Goal: Task Accomplishment & Management: Use online tool/utility

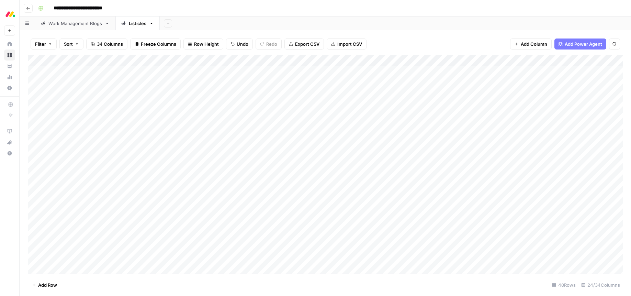
click at [73, 25] on div "Work Management Blogs" at bounding box center [75, 23] width 54 height 7
click at [139, 81] on div "Add Column" at bounding box center [325, 164] width 595 height 218
type textarea "*****"
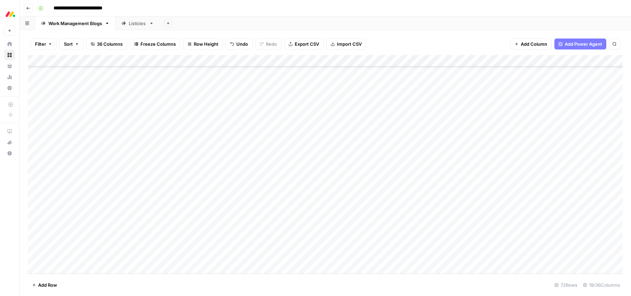
click at [129, 92] on div "Add Column" at bounding box center [325, 164] width 595 height 218
click at [129, 92] on textarea at bounding box center [181, 93] width 110 height 10
type textarea "*****"
click at [145, 117] on div "Add Column" at bounding box center [325, 164] width 595 height 218
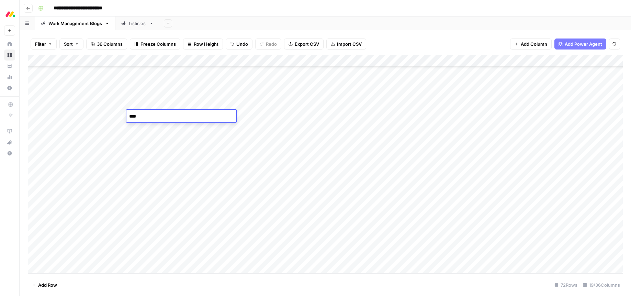
type textarea "*****"
click at [182, 98] on div "Add Column" at bounding box center [325, 164] width 595 height 218
click at [180, 96] on div "Add Column" at bounding box center [325, 164] width 595 height 218
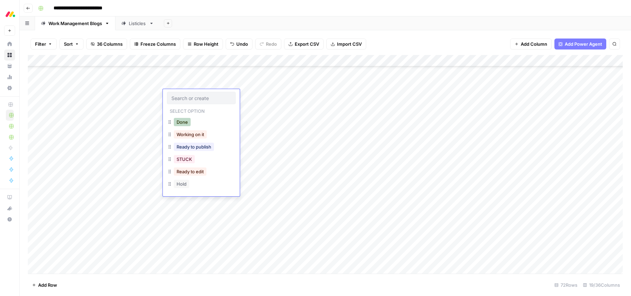
click at [180, 123] on button "Done" at bounding box center [182, 122] width 17 height 8
click at [514, 95] on div "Add Column" at bounding box center [325, 164] width 595 height 218
click at [522, 95] on div "Add Column" at bounding box center [325, 164] width 595 height 218
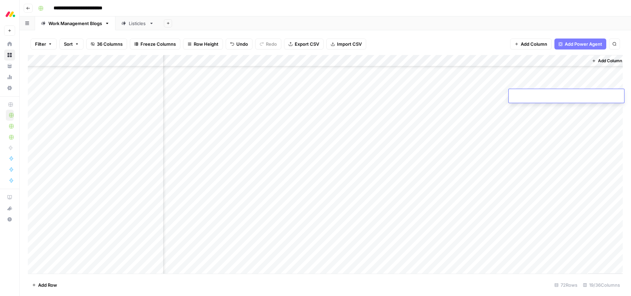
click at [522, 95] on input at bounding box center [566, 97] width 110 height 8
type input "**********"
drag, startPoint x: 128, startPoint y: 24, endPoint x: 146, endPoint y: 34, distance: 20.4
click at [128, 24] on div "Listicles" at bounding box center [133, 23] width 25 height 7
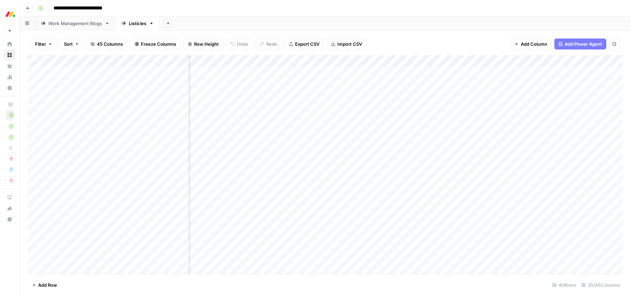
scroll to position [0, 1330]
click at [283, 72] on div "Add Column" at bounding box center [325, 164] width 595 height 218
click at [381, 71] on div "Add Column" at bounding box center [325, 164] width 595 height 218
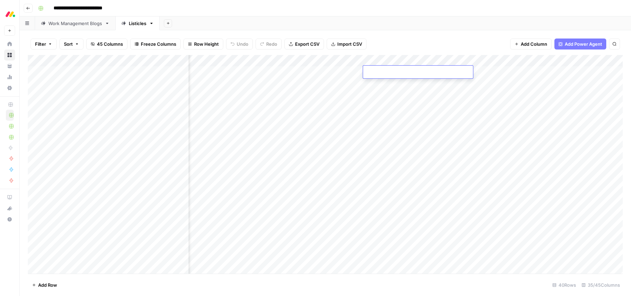
type textarea "**********"
click at [372, 69] on div "Add Column" at bounding box center [325, 164] width 595 height 218
click at [368, 71] on div "Add Column" at bounding box center [325, 164] width 595 height 218
click at [369, 71] on textarea "**********" at bounding box center [419, 72] width 110 height 10
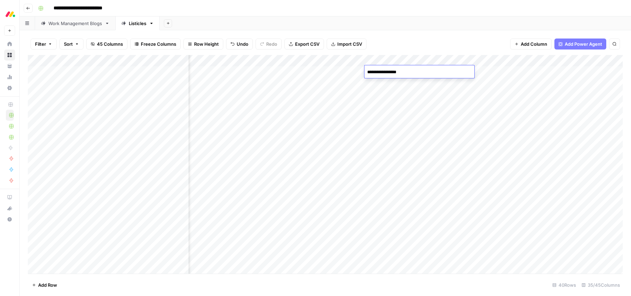
type textarea "**********"
click at [399, 83] on div "Add Column" at bounding box center [325, 164] width 595 height 218
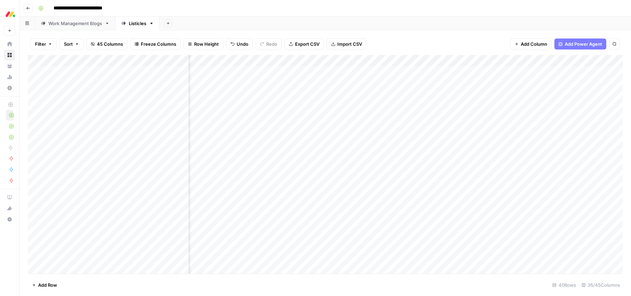
click at [397, 72] on div "Add Column" at bounding box center [325, 164] width 595 height 218
type textarea "**********"
click at [402, 72] on div "Add Column" at bounding box center [325, 164] width 595 height 218
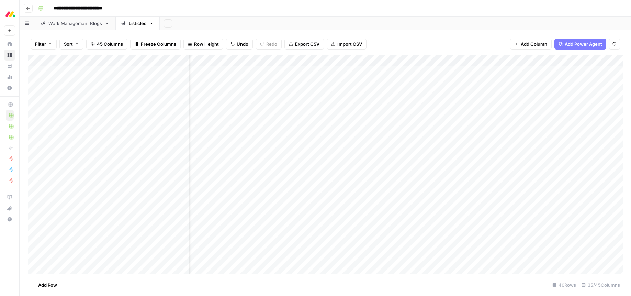
scroll to position [0, 1423]
click at [488, 72] on div "Add Column" at bounding box center [325, 164] width 595 height 218
click at [499, 30] on div "Filter Sort 45 Columns Freeze Columns Row Height Undo Redo Export CSV Import CS…" at bounding box center [325, 162] width 611 height 265
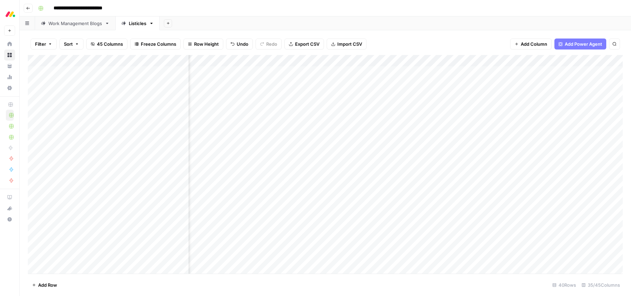
click at [497, 73] on div "Add Column" at bounding box center [325, 164] width 595 height 218
click at [476, 44] on div "Filter Sort 45 Columns Freeze Columns Row Height Undo Redo Export CSV Import CS…" at bounding box center [325, 44] width 595 height 22
click at [526, 71] on div "Add Column" at bounding box center [325, 164] width 595 height 218
click at [364, 72] on div "Add Column" at bounding box center [325, 164] width 595 height 218
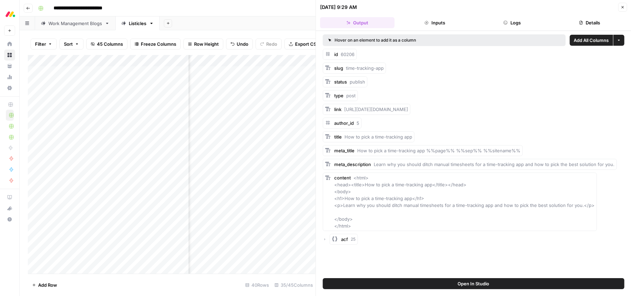
click at [593, 24] on button "Details" at bounding box center [589, 22] width 75 height 11
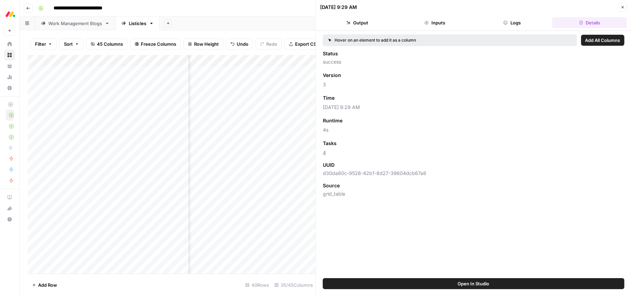
click at [510, 22] on button "Logs" at bounding box center [512, 22] width 75 height 11
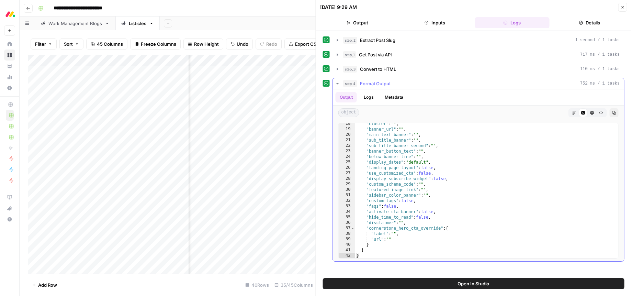
scroll to position [112, 0]
click at [336, 84] on icon "button" at bounding box center [337, 83] width 5 height 5
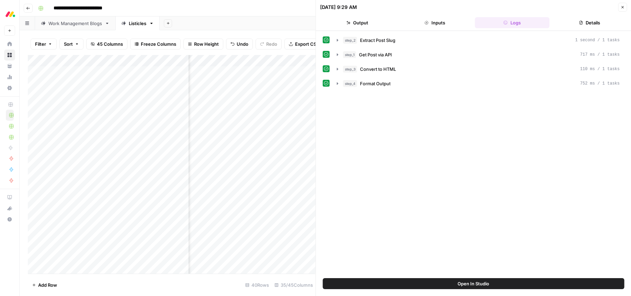
click at [435, 23] on button "Inputs" at bounding box center [434, 22] width 75 height 11
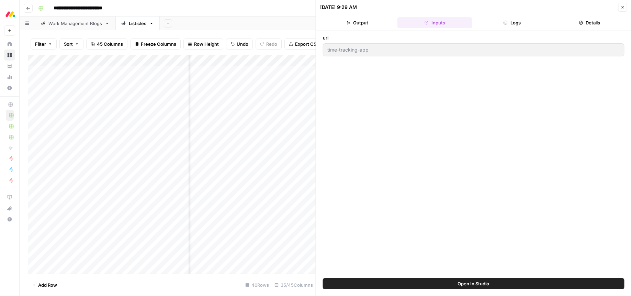
click at [519, 25] on button "Logs" at bounding box center [512, 22] width 75 height 11
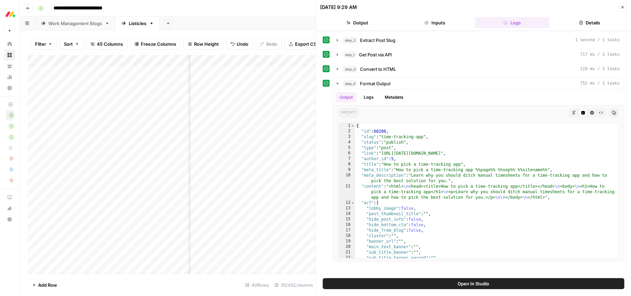
click at [364, 25] on button "Output" at bounding box center [357, 22] width 75 height 11
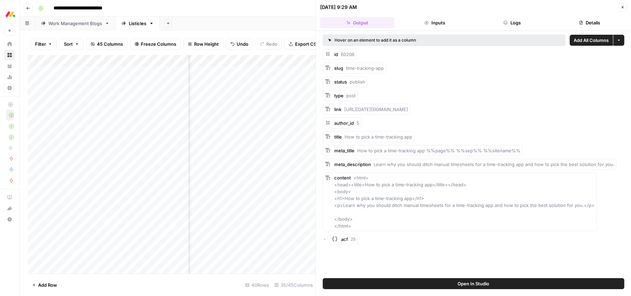
scroll to position [0, 1266]
click at [621, 8] on icon "button" at bounding box center [622, 7] width 2 height 2
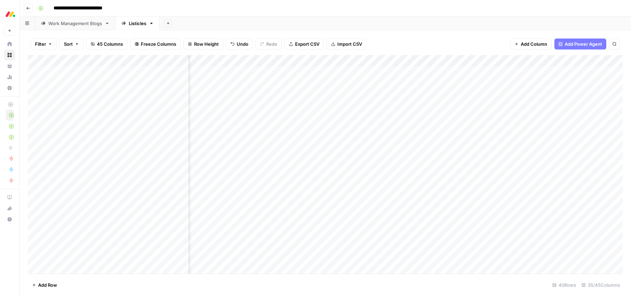
scroll to position [0, 1249]
click at [366, 62] on div "Add Column" at bounding box center [325, 164] width 595 height 218
click at [394, 38] on div "Filter Sort 45 Columns Freeze Columns Row Height Undo Redo Export CSV Import CS…" at bounding box center [325, 44] width 595 height 22
click at [298, 61] on div "Add Column" at bounding box center [325, 164] width 595 height 218
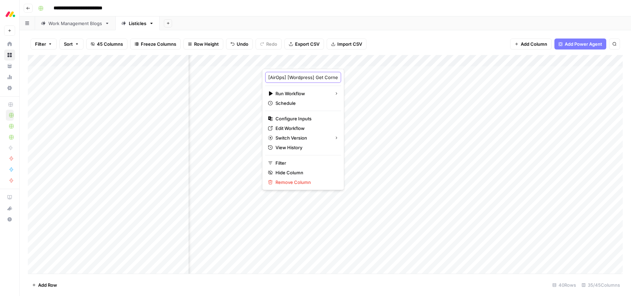
click at [292, 79] on input "[AirOps] [Wordpress] Get Cornerstone Post" at bounding box center [303, 77] width 70 height 7
click at [283, 78] on input "[AirOps] [Wordpress] Get Cornerstone Post" at bounding box center [303, 77] width 70 height 7
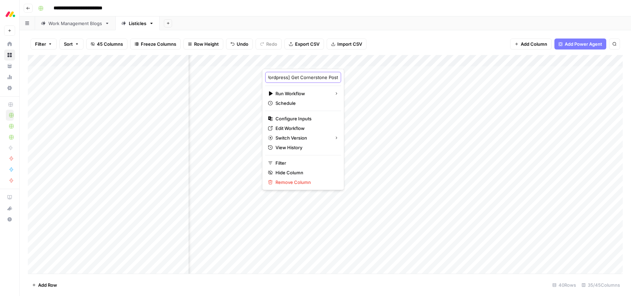
drag, startPoint x: 310, startPoint y: 78, endPoint x: 328, endPoint y: 78, distance: 17.9
click at [328, 78] on body "**********" at bounding box center [315, 148] width 631 height 296
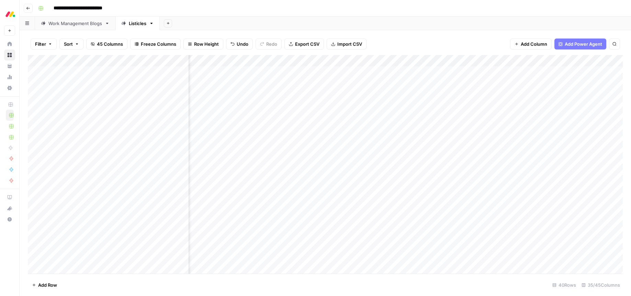
click at [417, 21] on div "Add Sheet" at bounding box center [395, 23] width 471 height 14
click at [138, 73] on div "Add Column" at bounding box center [325, 164] width 595 height 218
click at [138, 73] on textarea at bounding box center [181, 72] width 110 height 10
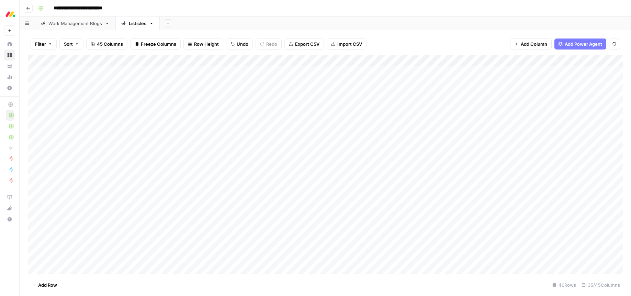
click at [259, 25] on div "Add Sheet" at bounding box center [395, 23] width 471 height 14
click at [155, 70] on div "Add Column" at bounding box center [325, 164] width 595 height 218
click at [182, 60] on div "Add Column" at bounding box center [325, 164] width 595 height 218
click at [147, 212] on div "Add Column" at bounding box center [325, 164] width 595 height 218
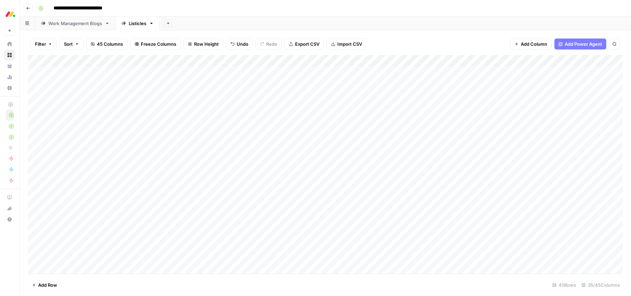
click at [148, 71] on div "Add Column" at bounding box center [325, 164] width 595 height 218
drag, startPoint x: 148, startPoint y: 71, endPoint x: 154, endPoint y: 78, distance: 9.2
click at [148, 71] on div "Add Column" at bounding box center [325, 164] width 595 height 218
type textarea "**********"
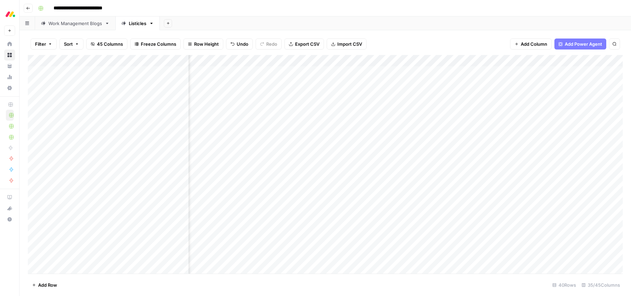
click at [479, 73] on div "Add Column" at bounding box center [325, 164] width 595 height 218
drag, startPoint x: 499, startPoint y: 71, endPoint x: 486, endPoint y: 71, distance: 13.4
click at [486, 71] on textarea "**********" at bounding box center [508, 73] width 110 height 10
type textarea "**********"
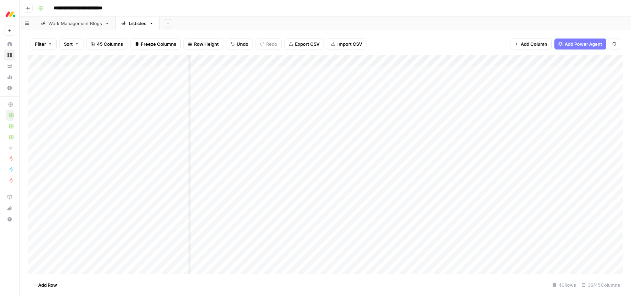
scroll to position [0, 1330]
click at [308, 71] on div "Add Column" at bounding box center [325, 164] width 595 height 218
click at [426, 71] on div "Add Column" at bounding box center [325, 164] width 595 height 218
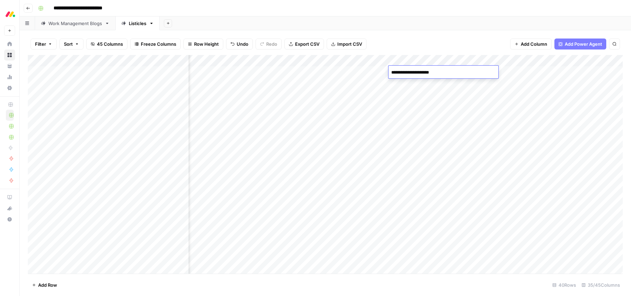
click at [428, 72] on textarea "**********" at bounding box center [443, 73] width 110 height 10
type textarea "**********"
click at [352, 69] on div "Add Column" at bounding box center [325, 164] width 595 height 218
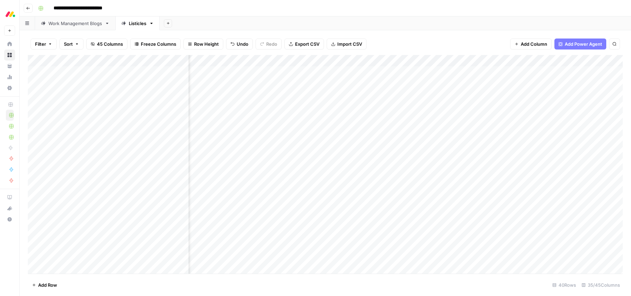
click at [352, 69] on div "Add Column" at bounding box center [325, 164] width 595 height 218
click at [396, 35] on div "Filter Sort 45 Columns Freeze Columns Row Height Undo Redo Export CSV Import CS…" at bounding box center [325, 44] width 595 height 22
click at [363, 71] on div "Add Column" at bounding box center [325, 164] width 595 height 218
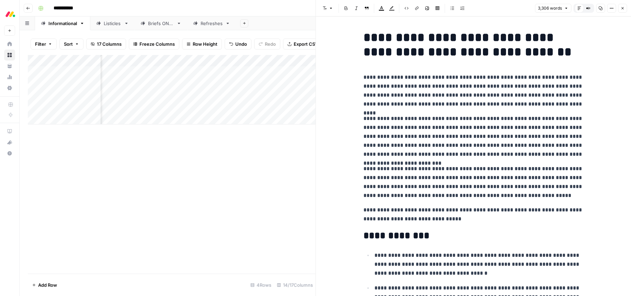
scroll to position [0, 453]
click at [625, 7] on button "Close" at bounding box center [622, 8] width 9 height 9
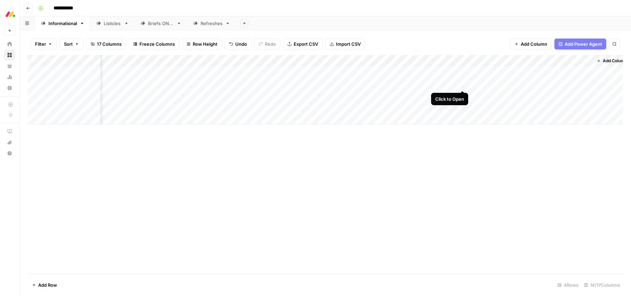
click at [462, 84] on div "Add Column" at bounding box center [325, 89] width 595 height 69
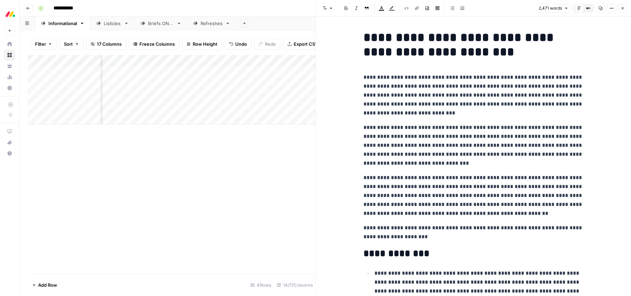
click at [621, 8] on icon "button" at bounding box center [622, 8] width 4 height 4
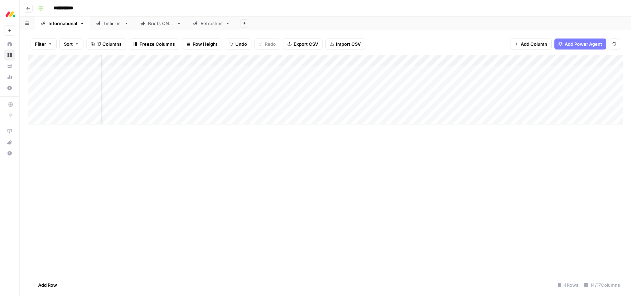
scroll to position [0, 287]
drag, startPoint x: 543, startPoint y: 107, endPoint x: 544, endPoint y: 129, distance: 22.3
click at [543, 107] on div "Add Column" at bounding box center [325, 89] width 595 height 69
click at [444, 71] on div "Add Column" at bounding box center [325, 89] width 595 height 69
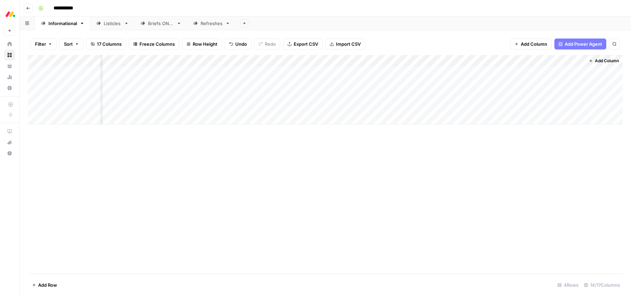
scroll to position [0, 457]
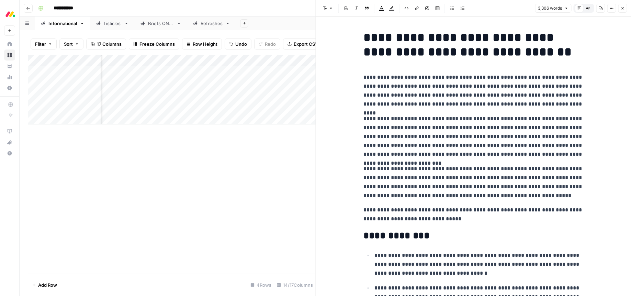
click at [625, 10] on button "Close" at bounding box center [622, 8] width 9 height 9
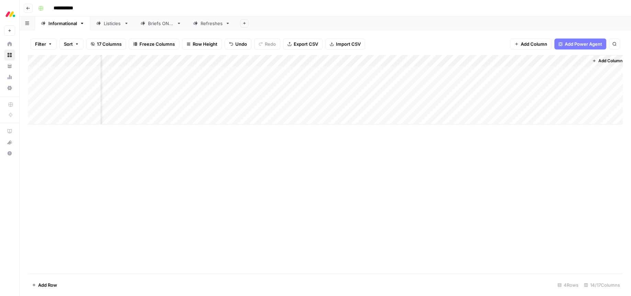
scroll to position [0, 453]
click at [454, 72] on div "Add Column" at bounding box center [325, 89] width 595 height 69
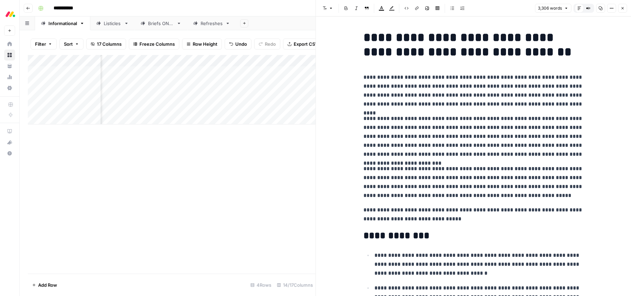
scroll to position [23, 0]
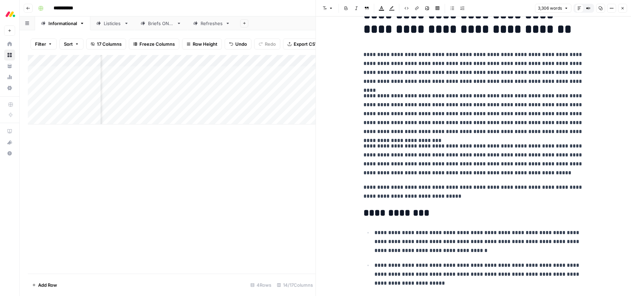
click at [489, 196] on p "**********" at bounding box center [473, 192] width 220 height 18
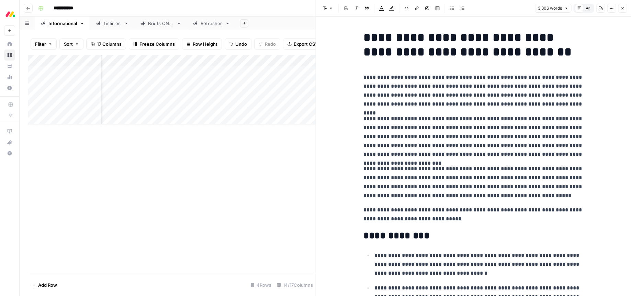
click at [621, 9] on icon "button" at bounding box center [622, 8] width 4 height 4
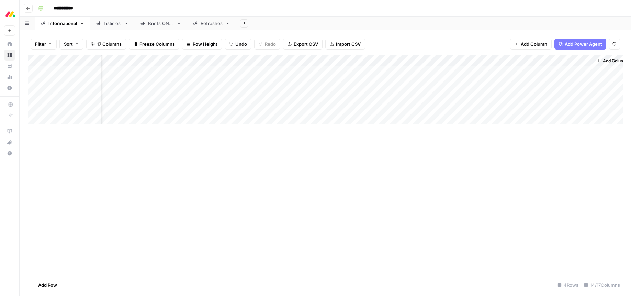
scroll to position [0, 461]
click at [493, 71] on div "Add Column" at bounding box center [325, 89] width 595 height 69
drag, startPoint x: 444, startPoint y: 70, endPoint x: 454, endPoint y: 87, distance: 18.8
click at [445, 70] on div "Add Column" at bounding box center [325, 89] width 595 height 69
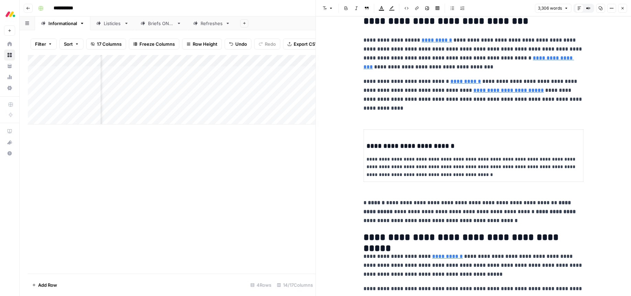
scroll to position [432, 0]
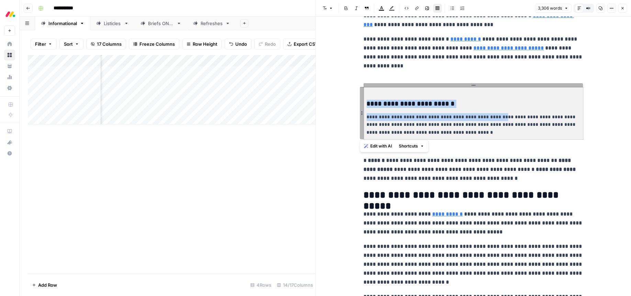
drag, startPoint x: 491, startPoint y: 117, endPoint x: 524, endPoint y: 20, distance: 102.2
click at [570, 106] on td "**********" at bounding box center [473, 113] width 219 height 52
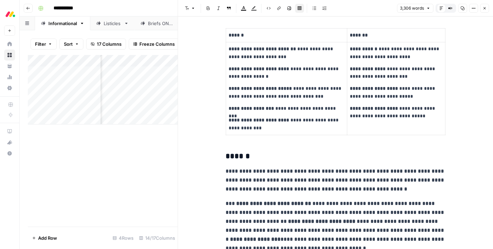
scroll to position [1342, 0]
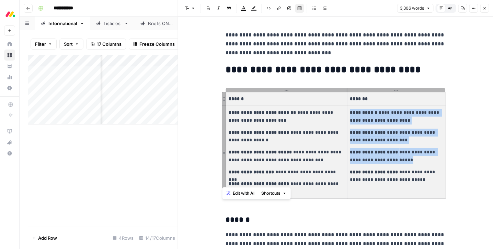
drag, startPoint x: 229, startPoint y: 98, endPoint x: 355, endPoint y: 207, distance: 166.5
click at [360, 182] on tbody "**********" at bounding box center [335, 145] width 219 height 106
copy td "**********"
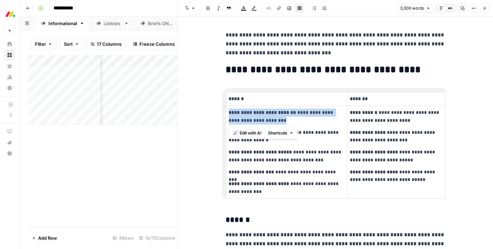
drag, startPoint x: 277, startPoint y: 123, endPoint x: 227, endPoint y: 114, distance: 50.9
click at [227, 114] on td "**********" at bounding box center [286, 152] width 121 height 93
copy p "**********"
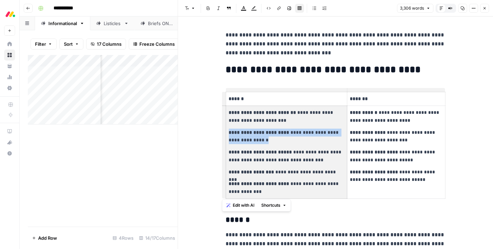
drag, startPoint x: 269, startPoint y: 143, endPoint x: 230, endPoint y: 130, distance: 40.7
click at [230, 130] on p "**********" at bounding box center [286, 136] width 115 height 16
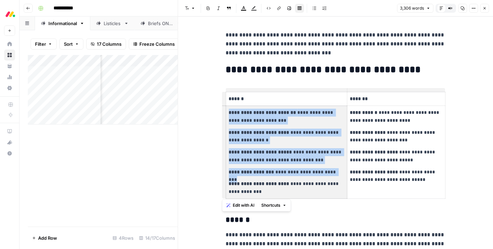
copy td "**********"
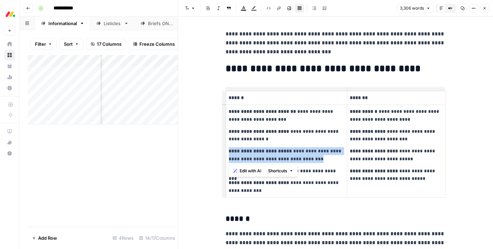
drag, startPoint x: 309, startPoint y: 158, endPoint x: 229, endPoint y: 151, distance: 80.3
click at [229, 151] on p "**********" at bounding box center [286, 155] width 115 height 16
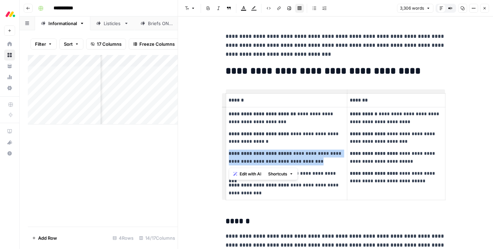
copy p "**********"
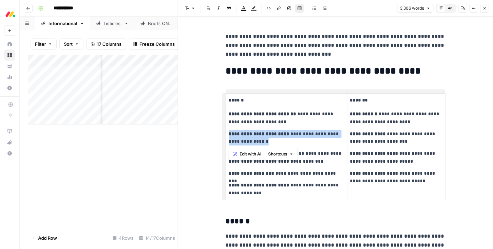
drag, startPoint x: 261, startPoint y: 140, endPoint x: 229, endPoint y: 133, distance: 32.1
click at [229, 133] on p "**********" at bounding box center [286, 138] width 115 height 16
copy p "**********"
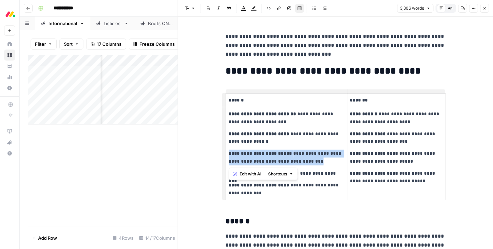
drag, startPoint x: 326, startPoint y: 162, endPoint x: 229, endPoint y: 155, distance: 97.4
click at [229, 155] on p "**********" at bounding box center [286, 157] width 115 height 16
copy p "**********"
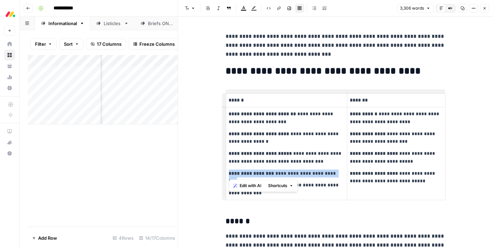
drag, startPoint x: 333, startPoint y: 172, endPoint x: 228, endPoint y: 173, distance: 105.4
click at [228, 173] on td "**********" at bounding box center [286, 153] width 121 height 93
copy p "**********"
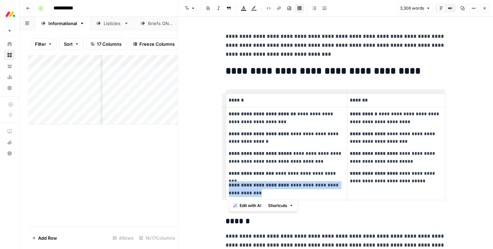
drag, startPoint x: 265, startPoint y: 194, endPoint x: 227, endPoint y: 187, distance: 38.8
click at [227, 187] on td "**********" at bounding box center [286, 153] width 121 height 93
copy p "**********"
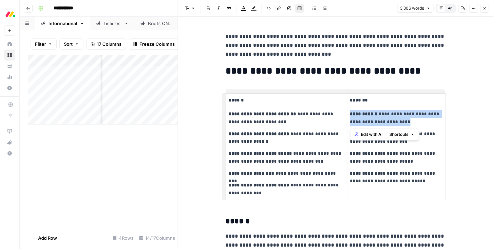
drag, startPoint x: 425, startPoint y: 123, endPoint x: 351, endPoint y: 115, distance: 74.6
click at [351, 115] on p "**********" at bounding box center [396, 118] width 92 height 16
copy p "**********"
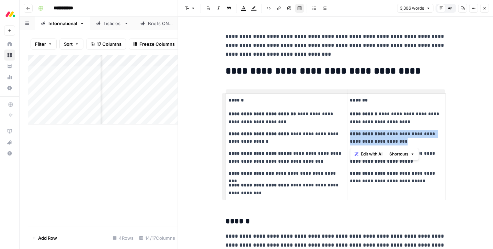
drag, startPoint x: 410, startPoint y: 143, endPoint x: 349, endPoint y: 136, distance: 61.2
click at [349, 136] on td "**********" at bounding box center [396, 153] width 98 height 93
copy p "**********"
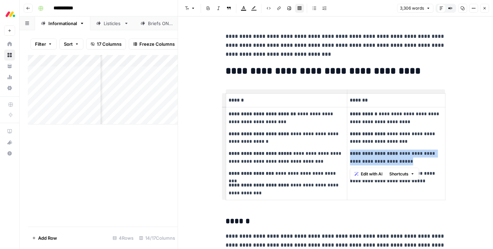
drag, startPoint x: 433, startPoint y: 160, endPoint x: 351, endPoint y: 153, distance: 82.7
click at [351, 153] on p "**********" at bounding box center [396, 157] width 92 height 16
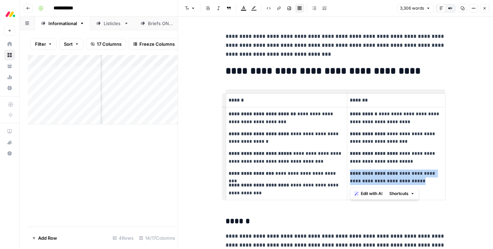
drag, startPoint x: 410, startPoint y: 181, endPoint x: 348, endPoint y: 173, distance: 62.3
click at [348, 173] on td "**********" at bounding box center [396, 153] width 98 height 93
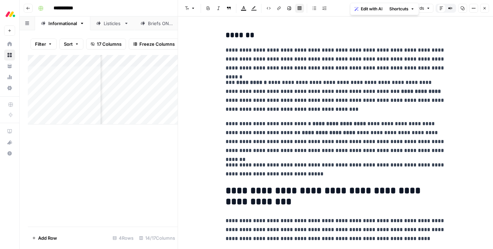
scroll to position [1693, 0]
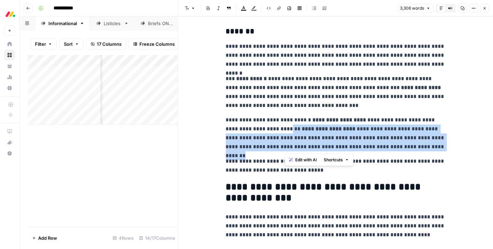
drag, startPoint x: 430, startPoint y: 146, endPoint x: 281, endPoint y: 128, distance: 150.0
click at [279, 130] on p "**********" at bounding box center [336, 133] width 220 height 36
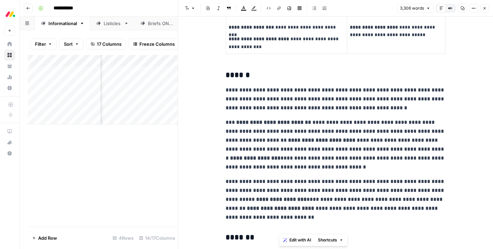
scroll to position [1486, 0]
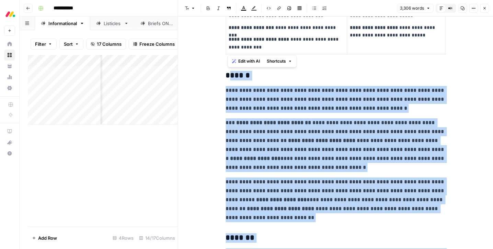
click at [227, 78] on h3 "******" at bounding box center [336, 76] width 220 height 10
drag, startPoint x: 253, startPoint y: 62, endPoint x: 302, endPoint y: 106, distance: 65.2
click at [253, 62] on span "Edit with AI" at bounding box center [248, 61] width 22 height 6
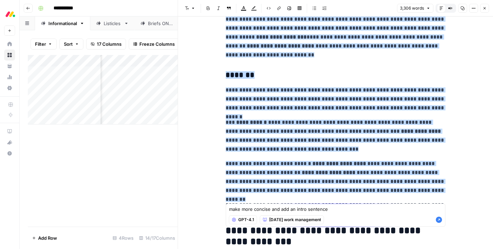
scroll to position [1638, 0]
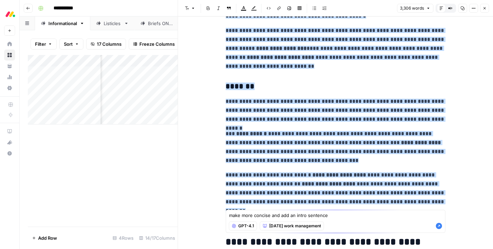
drag, startPoint x: 271, startPoint y: 214, endPoint x: 274, endPoint y: 212, distance: 3.5
click at [271, 214] on textarea "make more concise and add an intro sentence" at bounding box center [336, 215] width 214 height 7
type textarea "make more concise and add an intro sentence"
click at [440, 226] on icon "button" at bounding box center [439, 226] width 6 height 6
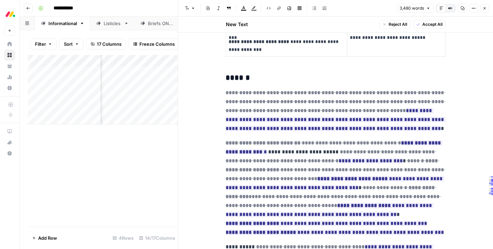
scroll to position [1512, 0]
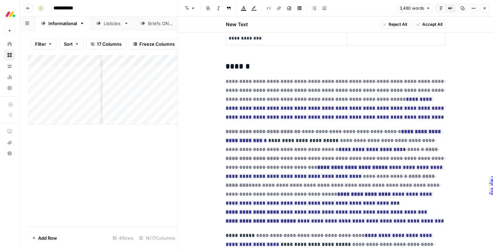
click at [434, 25] on span "Accept All" at bounding box center [432, 24] width 20 height 6
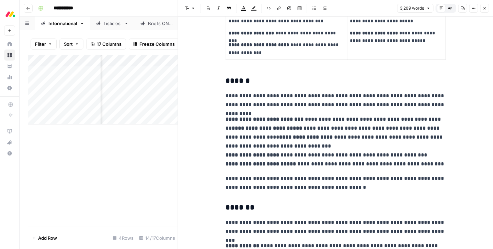
scroll to position [1482, 0]
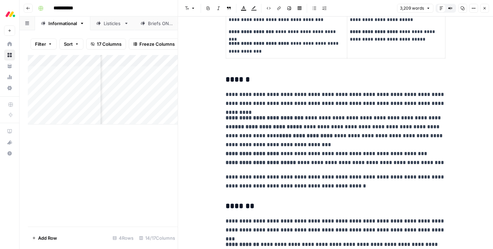
click at [319, 144] on p "**********" at bounding box center [336, 140] width 220 height 54
click at [379, 133] on p "**********" at bounding box center [336, 140] width 220 height 54
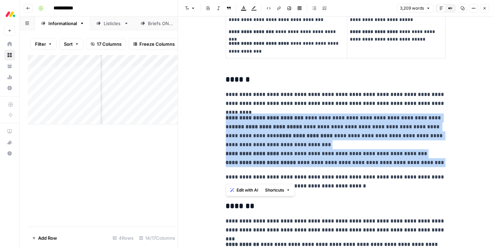
drag, startPoint x: 240, startPoint y: 117, endPoint x: 433, endPoint y: 167, distance: 199.7
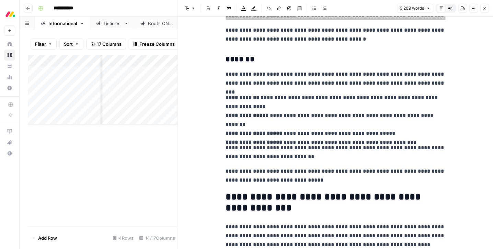
scroll to position [1653, 0]
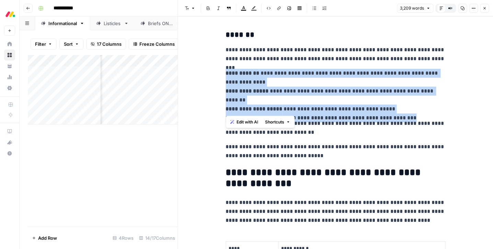
drag, startPoint x: 283, startPoint y: 93, endPoint x: 219, endPoint y: 74, distance: 66.9
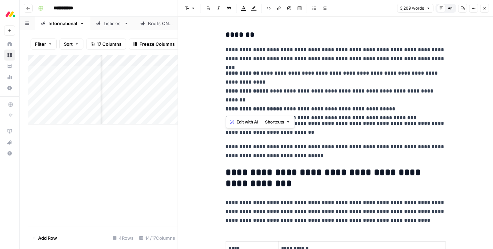
drag, startPoint x: 374, startPoint y: 54, endPoint x: 362, endPoint y: 59, distance: 13.2
click at [374, 54] on p "**********" at bounding box center [336, 54] width 220 height 18
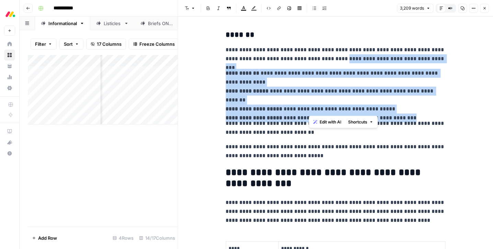
drag, startPoint x: 320, startPoint y: 58, endPoint x: 435, endPoint y: 107, distance: 125.3
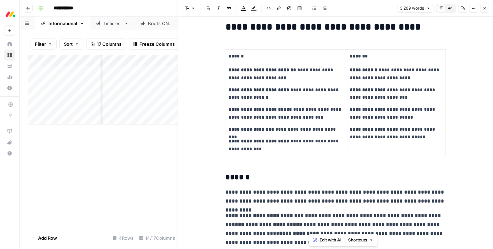
scroll to position [1317, 0]
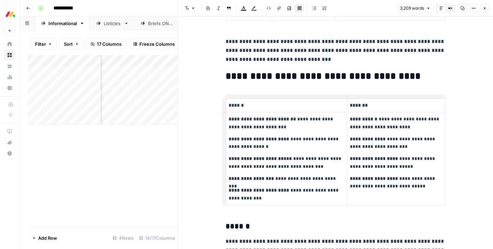
scroll to position [1347, 0]
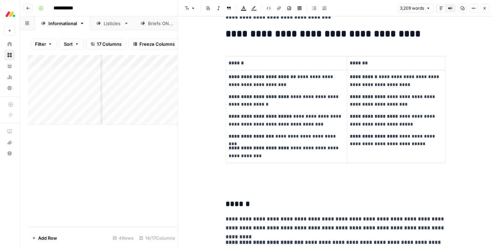
scroll to position [1407, 0]
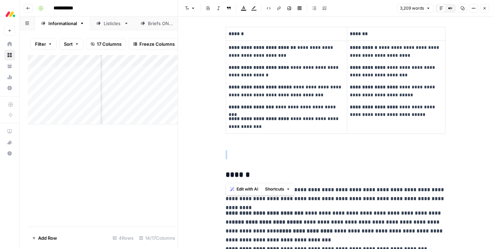
drag, startPoint x: 227, startPoint y: 159, endPoint x: 258, endPoint y: 157, distance: 31.0
click at [248, 190] on span "Edit with AI" at bounding box center [248, 189] width 22 height 6
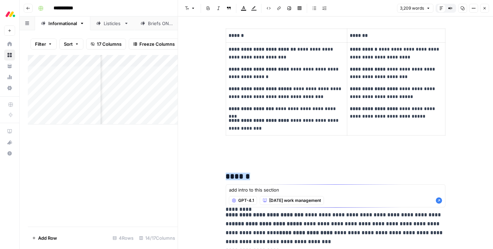
scroll to position [1404, 0]
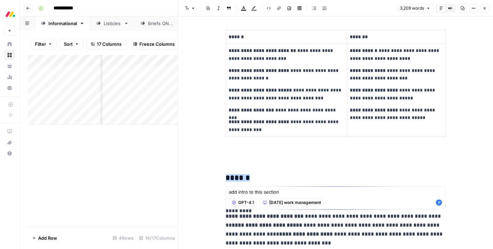
type textarea "add intro to this section"
click at [290, 203] on span "monday work management" at bounding box center [295, 202] width 52 height 6
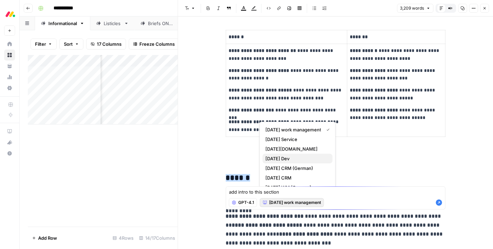
click at [287, 158] on span "monday Dev" at bounding box center [296, 158] width 62 height 7
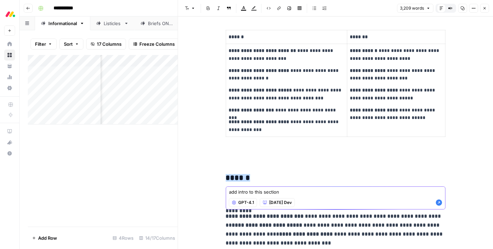
click at [440, 202] on icon "button" at bounding box center [439, 202] width 7 height 7
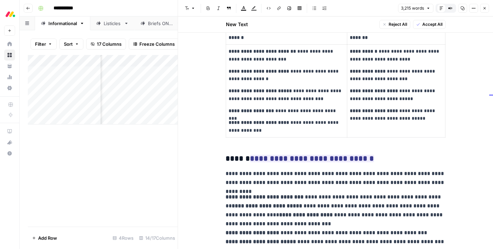
click at [432, 23] on span "Accept All" at bounding box center [432, 24] width 20 height 6
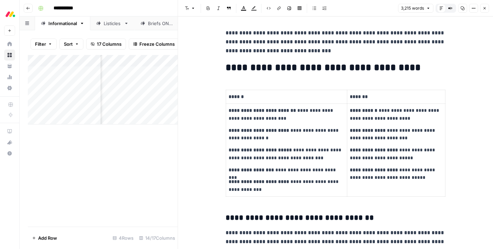
scroll to position [1522, 0]
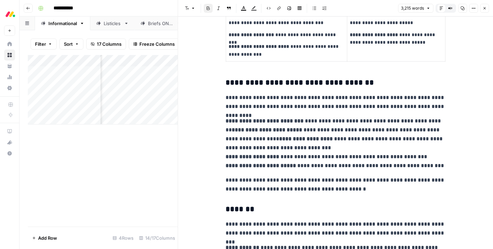
scroll to position [1417, 0]
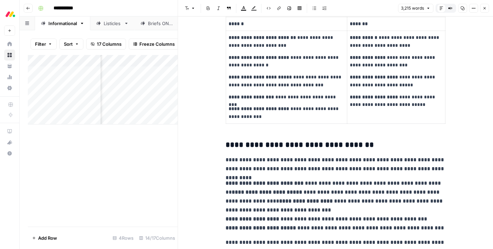
drag, startPoint x: 215, startPoint y: 144, endPoint x: 246, endPoint y: 138, distance: 31.0
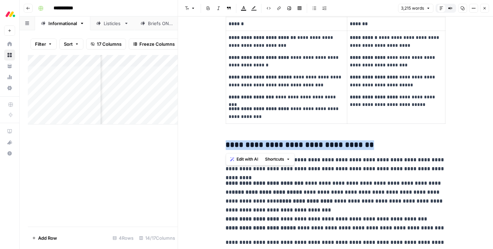
drag, startPoint x: 221, startPoint y: 144, endPoint x: 362, endPoint y: 146, distance: 140.8
click at [247, 155] on button "Edit with AI" at bounding box center [244, 159] width 33 height 9
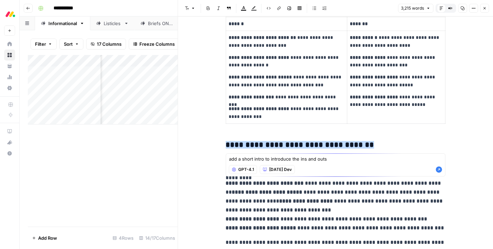
scroll to position [1417, 0]
type textarea "add a short intro to introduce the ins and outs"
click at [440, 169] on icon "button" at bounding box center [439, 169] width 6 height 6
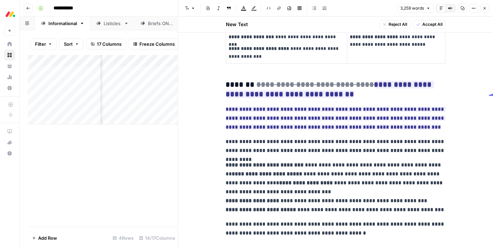
scroll to position [1526, 0]
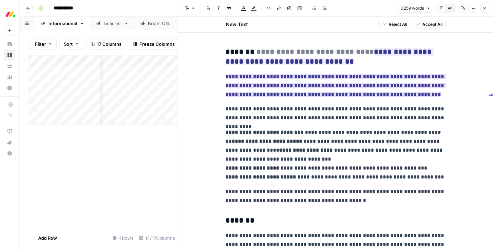
click at [292, 89] on ins "**********" at bounding box center [336, 85] width 220 height 23
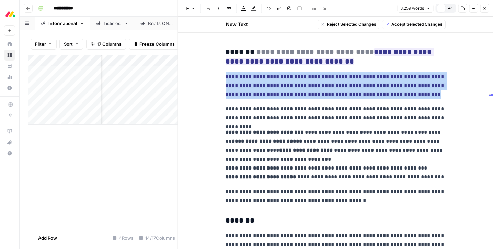
drag, startPoint x: 402, startPoint y: 95, endPoint x: 221, endPoint y: 78, distance: 181.5
click at [345, 24] on span "Reject Selected Changes" at bounding box center [351, 24] width 49 height 6
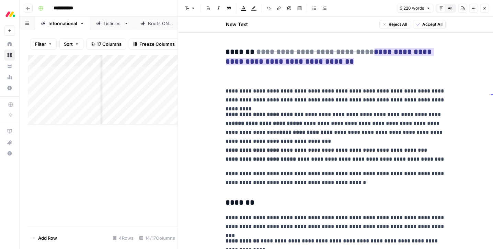
click at [366, 52] on ins "**********" at bounding box center [330, 56] width 208 height 17
click at [399, 24] on span "Reject All" at bounding box center [397, 24] width 19 height 6
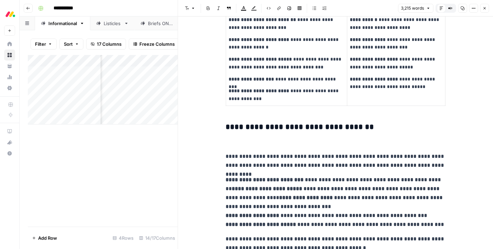
scroll to position [1429, 0]
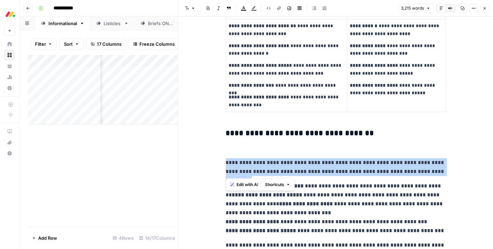
drag, startPoint x: 225, startPoint y: 160, endPoint x: 424, endPoint y: 169, distance: 199.3
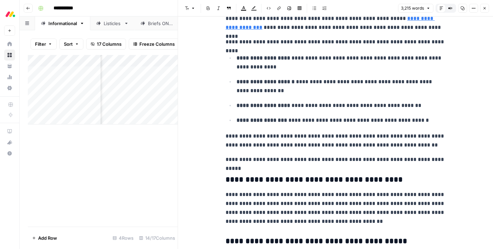
scroll to position [3557, 0]
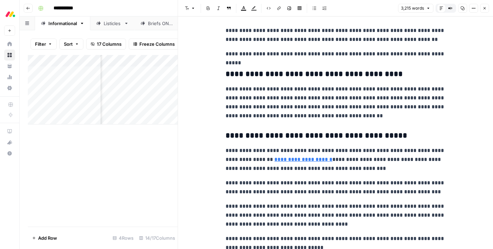
drag, startPoint x: 486, startPoint y: 8, endPoint x: 470, endPoint y: 86, distance: 80.2
click at [486, 8] on icon "button" at bounding box center [484, 8] width 4 height 4
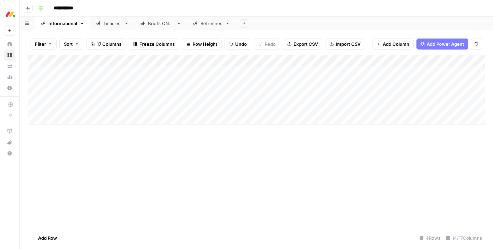
click at [115, 70] on div "Add Column" at bounding box center [256, 89] width 457 height 69
click at [119, 70] on div "Add Column" at bounding box center [256, 89] width 457 height 69
click at [148, 73] on div "Add Column" at bounding box center [256, 95] width 457 height 81
drag, startPoint x: 151, startPoint y: 73, endPoint x: 82, endPoint y: 71, distance: 68.4
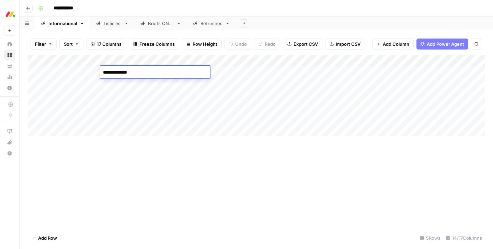
click at [82, 71] on body "**********" at bounding box center [246, 124] width 493 height 249
type textarea "*********"
drag, startPoint x: 224, startPoint y: 59, endPoint x: 215, endPoint y: 102, distance: 43.8
click at [210, 60] on div "Add Column" at bounding box center [256, 95] width 457 height 81
click at [206, 59] on div "Add Column" at bounding box center [256, 95] width 457 height 81
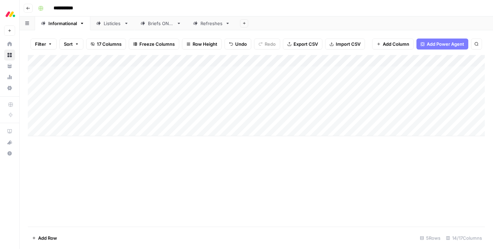
click at [107, 27] on link "Listicles" at bounding box center [112, 23] width 44 height 14
click at [156, 60] on div "Add Column" at bounding box center [256, 72] width 457 height 34
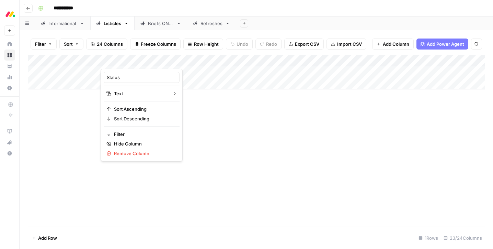
click at [250, 160] on div "Add Column" at bounding box center [256, 140] width 457 height 171
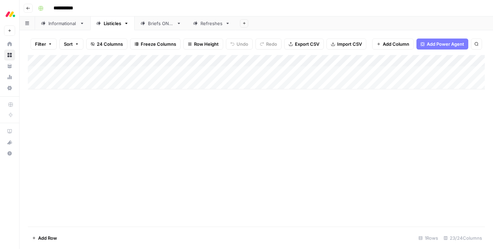
click at [61, 25] on div "Informational" at bounding box center [62, 23] width 29 height 7
click at [158, 61] on div "Add Column" at bounding box center [256, 95] width 457 height 81
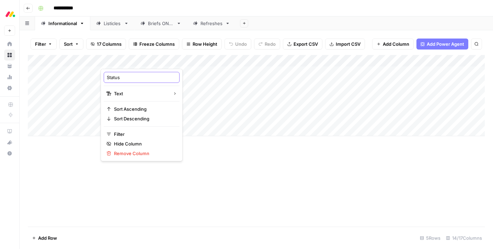
click at [121, 76] on input "Status" at bounding box center [142, 77] width 70 height 7
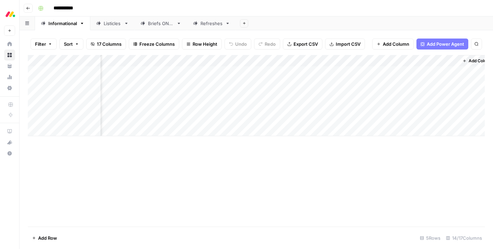
scroll to position [0, 561]
click at [460, 59] on span "Add Column" at bounding box center [469, 61] width 24 height 6
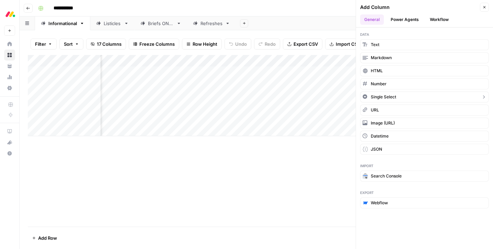
click at [403, 98] on button "Single Select" at bounding box center [424, 96] width 129 height 11
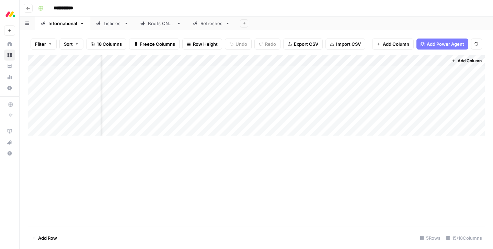
scroll to position [0, 623]
click at [423, 60] on div "Add Column" at bounding box center [256, 95] width 457 height 81
click at [423, 60] on div at bounding box center [416, 62] width 62 height 14
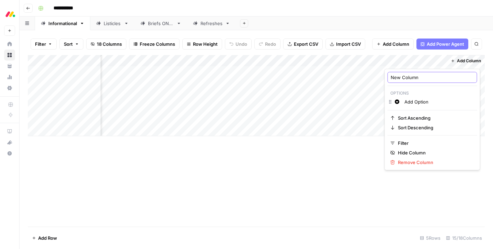
click at [418, 79] on input "New Column" at bounding box center [432, 77] width 83 height 7
drag, startPoint x: 424, startPoint y: 76, endPoint x: 391, endPoint y: 75, distance: 33.0
click at [391, 75] on input "New Column" at bounding box center [432, 77] width 83 height 7
type input "Status"
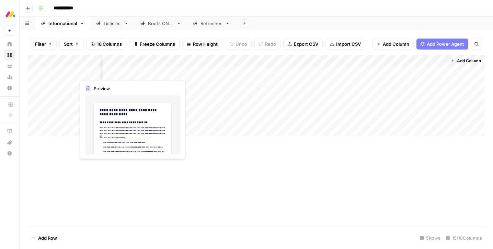
drag, startPoint x: 428, startPoint y: 61, endPoint x: 116, endPoint y: 66, distance: 311.5
click at [116, 66] on div "Add Column" at bounding box center [256, 95] width 457 height 81
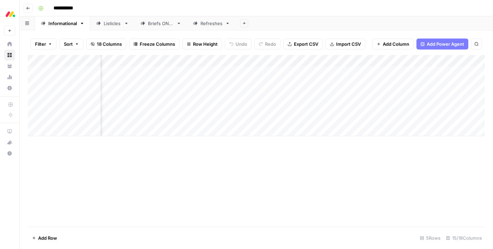
scroll to position [0, 427]
drag, startPoint x: 320, startPoint y: 60, endPoint x: 112, endPoint y: 68, distance: 208.2
click at [112, 68] on div "Add Column" at bounding box center [256, 95] width 457 height 81
drag, startPoint x: 361, startPoint y: 60, endPoint x: 131, endPoint y: 62, distance: 229.7
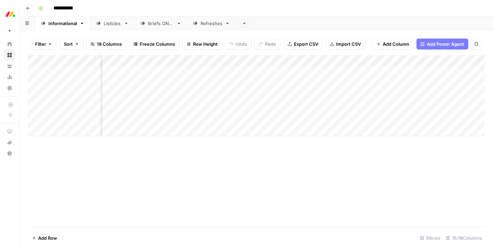
click at [115, 60] on div "Add Column" at bounding box center [256, 95] width 457 height 81
drag, startPoint x: 291, startPoint y: 62, endPoint x: 176, endPoint y: 82, distance: 116.4
click at [166, 62] on div "Add Column" at bounding box center [256, 95] width 457 height 81
click at [192, 71] on div "Add Column" at bounding box center [256, 95] width 457 height 81
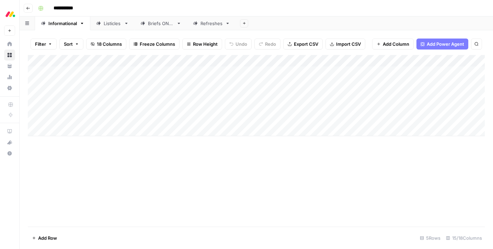
click at [192, 72] on div "Add Column" at bounding box center [256, 95] width 457 height 81
click at [192, 72] on input "text" at bounding box center [201, 74] width 60 height 6
click at [203, 62] on div "Add Column" at bounding box center [256, 95] width 457 height 81
click at [184, 101] on input "Add Option" at bounding box center [217, 101] width 70 height 7
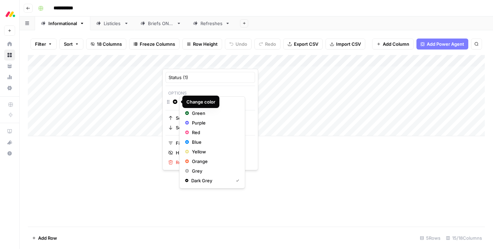
click at [175, 101] on icon "button" at bounding box center [175, 101] width 4 height 4
click at [197, 113] on span "Green" at bounding box center [214, 113] width 45 height 7
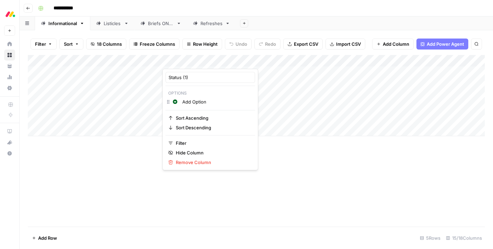
click at [196, 103] on input "Add Option" at bounding box center [217, 101] width 70 height 7
type input "A"
type input "Published"
click at [155, 119] on html "**********" at bounding box center [246, 124] width 493 height 249
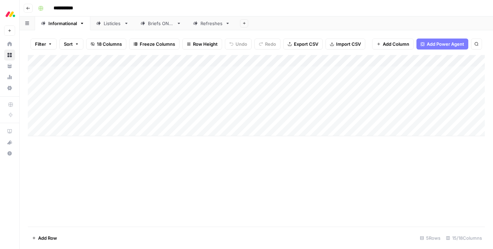
click at [177, 75] on div "Add Column" at bounding box center [256, 95] width 457 height 81
click at [183, 72] on div "Add Column" at bounding box center [256, 95] width 457 height 81
click at [184, 84] on p "Select option" at bounding box center [186, 87] width 41 height 8
click at [184, 76] on input "text" at bounding box center [201, 74] width 60 height 6
type input "Published"
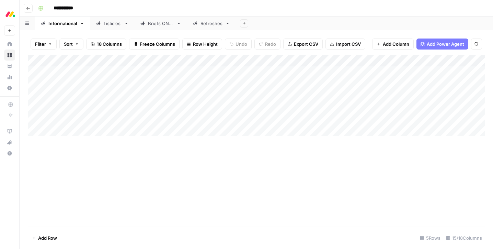
click at [179, 82] on div "Add Column" at bounding box center [256, 95] width 457 height 81
click at [179, 71] on div "Add Column" at bounding box center [256, 95] width 457 height 81
click at [195, 75] on div "Add Column" at bounding box center [256, 95] width 457 height 81
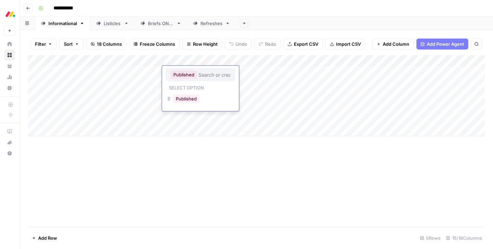
click at [208, 75] on input "text" at bounding box center [214, 74] width 32 height 6
click at [189, 123] on div "Add Column" at bounding box center [256, 95] width 457 height 81
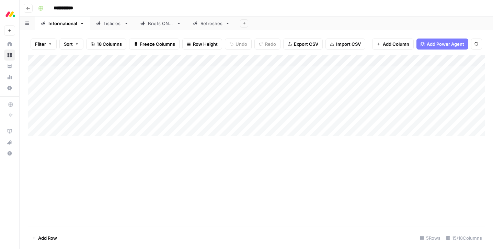
click at [184, 81] on div "Add Column" at bounding box center [256, 95] width 457 height 81
click at [184, 81] on div at bounding box center [200, 86] width 69 height 12
drag, startPoint x: 215, startPoint y: 90, endPoint x: 205, endPoint y: 86, distance: 11.4
click at [215, 90] on div at bounding box center [200, 86] width 69 height 12
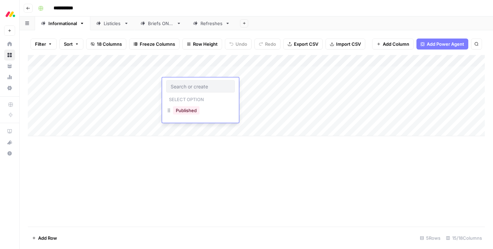
click at [205, 86] on input "text" at bounding box center [201, 86] width 60 height 6
type input "Ready for edit"
click at [175, 111] on div "Create" at bounding box center [177, 110] width 16 height 11
click at [197, 94] on div "Add Column" at bounding box center [256, 95] width 457 height 81
click at [175, 97] on div "Add Column" at bounding box center [256, 95] width 457 height 81
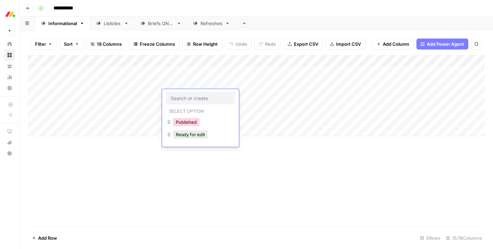
click at [178, 123] on button "Published" at bounding box center [186, 122] width 26 height 8
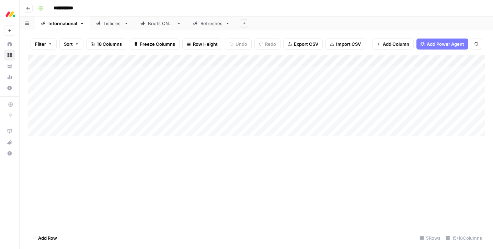
click at [181, 94] on div "Add Column" at bounding box center [256, 95] width 457 height 81
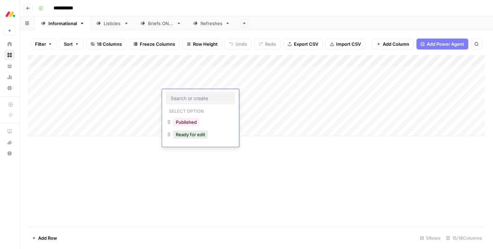
click at [228, 170] on div "Add Column" at bounding box center [256, 140] width 457 height 171
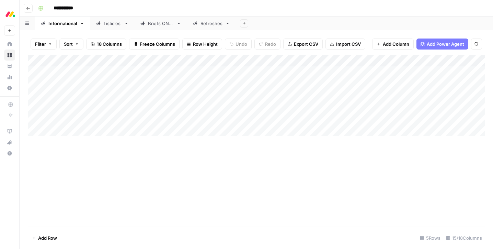
click at [195, 85] on div "Add Column" at bounding box center [256, 95] width 457 height 81
click at [199, 60] on div "Add Column" at bounding box center [256, 95] width 457 height 81
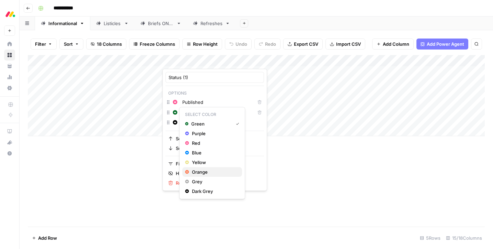
drag, startPoint x: 201, startPoint y: 174, endPoint x: 195, endPoint y: 157, distance: 18.6
click at [201, 174] on span "Orange" at bounding box center [214, 171] width 45 height 7
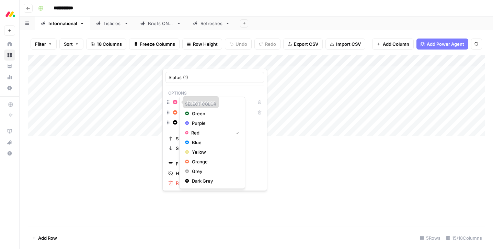
click at [177, 104] on icon "button" at bounding box center [175, 102] width 5 height 5
click at [195, 115] on span "Green" at bounding box center [214, 113] width 45 height 7
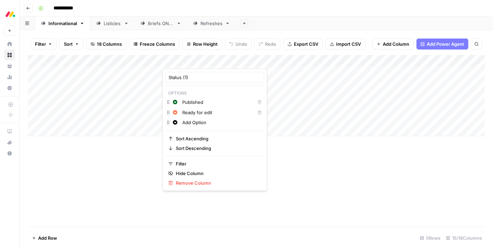
click at [254, 177] on div "Add Column" at bounding box center [256, 140] width 457 height 171
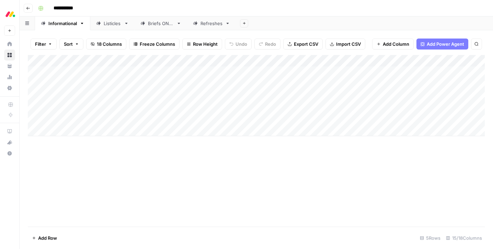
click at [200, 172] on div "Add Column" at bounding box center [256, 140] width 457 height 171
click at [176, 108] on div "Add Column" at bounding box center [256, 95] width 457 height 81
click at [141, 106] on div "Add Column" at bounding box center [256, 95] width 457 height 81
drag, startPoint x: 176, startPoint y: 91, endPoint x: 182, endPoint y: 96, distance: 7.8
click at [176, 91] on div "Add Column" at bounding box center [256, 95] width 457 height 81
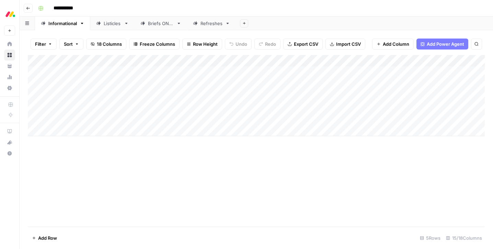
click at [183, 98] on div "Add Column" at bounding box center [256, 95] width 457 height 81
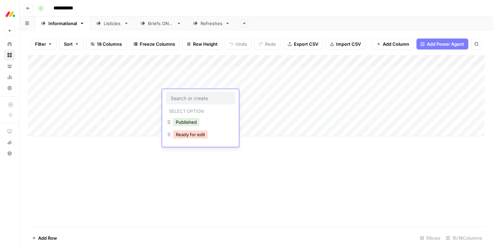
click at [187, 131] on button "Ready for edit" at bounding box center [190, 134] width 35 height 8
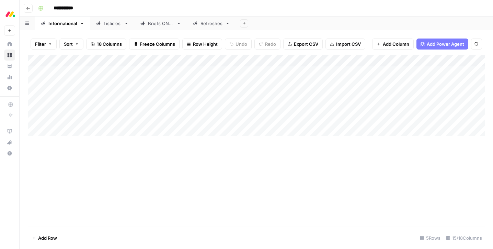
click at [157, 60] on div "Add Column" at bounding box center [256, 95] width 457 height 81
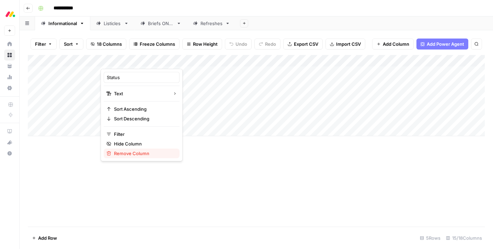
click at [132, 155] on span "Remove Column" at bounding box center [144, 153] width 60 height 7
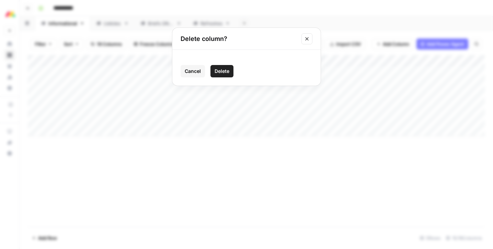
click at [224, 69] on span "Delete" at bounding box center [222, 71] width 15 height 7
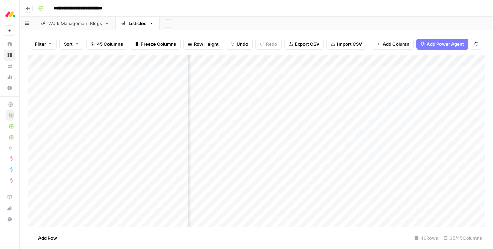
scroll to position [0, 1289]
click at [351, 71] on div "Add Column" at bounding box center [256, 140] width 457 height 171
click at [483, 221] on icon "close" at bounding box center [483, 219] width 5 height 5
click at [249, 72] on div "Add Column" at bounding box center [256, 140] width 457 height 171
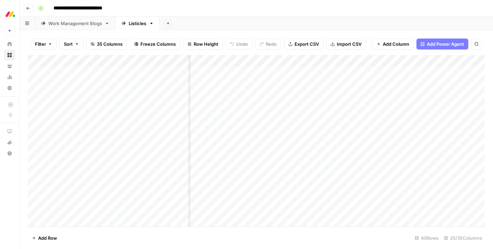
click at [266, 72] on div "Add Column" at bounding box center [256, 140] width 457 height 171
click at [266, 72] on textarea "**********" at bounding box center [282, 72] width 110 height 10
type textarea "**********"
click at [311, 72] on div "Add Column" at bounding box center [256, 140] width 457 height 171
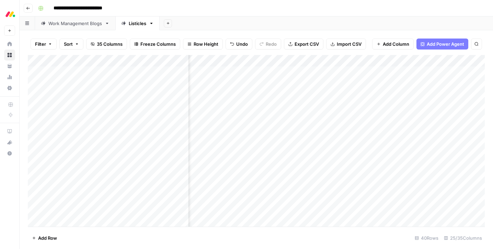
scroll to position [0, 1104]
click at [355, 73] on div "Add Column" at bounding box center [256, 140] width 457 height 171
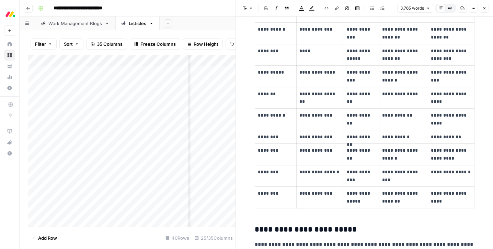
scroll to position [882, 0]
click at [483, 9] on icon "button" at bounding box center [484, 8] width 4 height 4
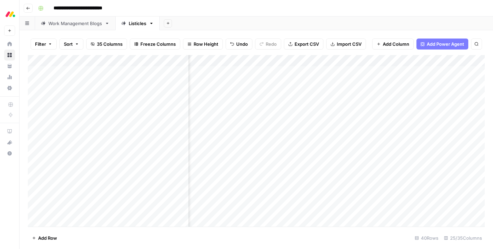
scroll to position [0, 1260]
click at [400, 74] on div "Add Column" at bounding box center [256, 140] width 457 height 171
type input "**********"
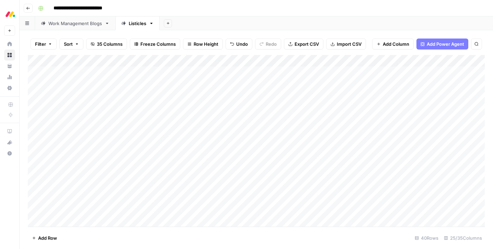
click at [157, 73] on div "Add Column" at bounding box center [256, 140] width 457 height 171
click at [175, 72] on div "Add Column" at bounding box center [256, 140] width 457 height 171
click at [175, 72] on textarea "**********" at bounding box center [181, 73] width 110 height 10
drag, startPoint x: 184, startPoint y: 72, endPoint x: 103, endPoint y: 76, distance: 80.8
click at [103, 76] on body "**********" at bounding box center [246, 124] width 493 height 249
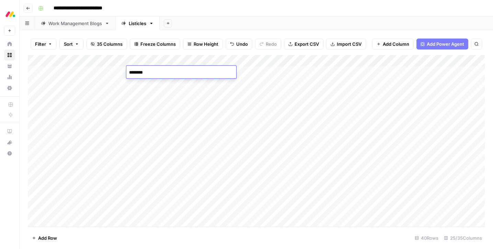
type textarea "*********"
click at [70, 21] on div "Work Management Blogs" at bounding box center [75, 23] width 54 height 7
click at [195, 61] on div "Add Column" at bounding box center [256, 140] width 457 height 171
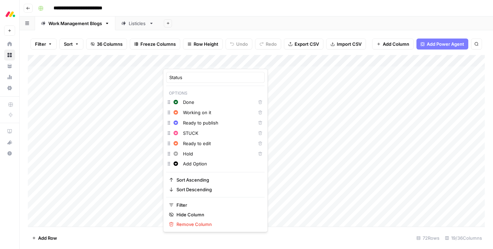
click at [205, 62] on div at bounding box center [185, 62] width 45 height 14
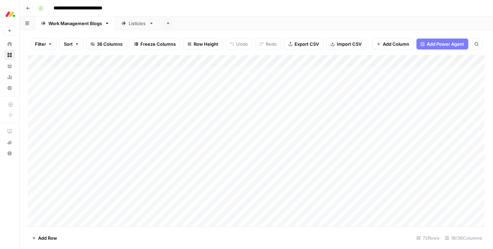
click at [129, 24] on div "Listicles" at bounding box center [138, 23] width 18 height 7
click at [184, 59] on div "Add Column" at bounding box center [256, 140] width 457 height 171
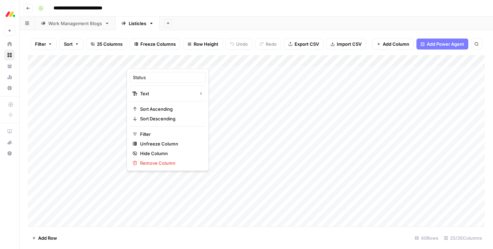
click at [162, 236] on footer "Add Row 40 Rows 25/35 Columns" at bounding box center [256, 237] width 457 height 22
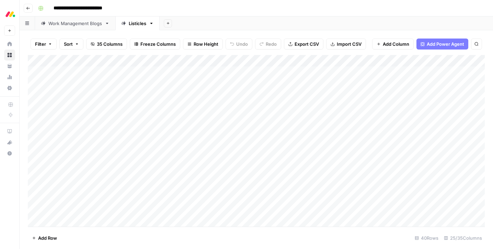
click at [182, 59] on div "Add Column" at bounding box center [256, 140] width 457 height 171
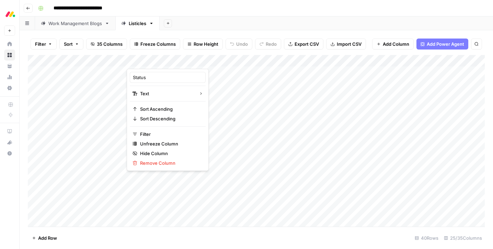
click at [264, 13] on div "**********" at bounding box center [260, 8] width 451 height 11
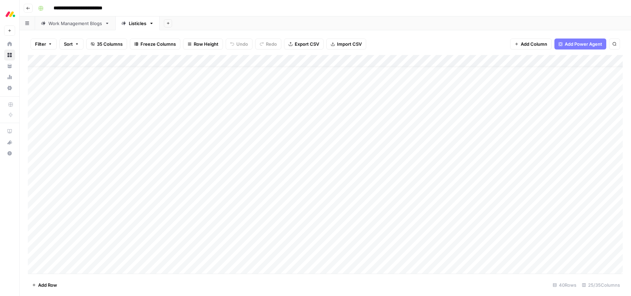
scroll to position [32, 0]
drag, startPoint x: 87, startPoint y: 23, endPoint x: 103, endPoint y: 34, distance: 18.9
click at [88, 23] on div "Work Management Blogs" at bounding box center [75, 23] width 54 height 7
click at [221, 194] on div "Add Column" at bounding box center [325, 164] width 595 height 218
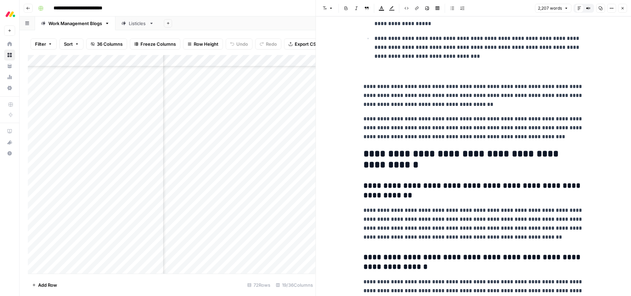
scroll to position [2733, 0]
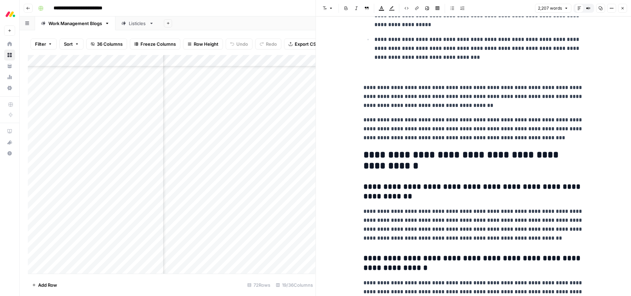
click at [623, 7] on icon "button" at bounding box center [622, 8] width 2 height 2
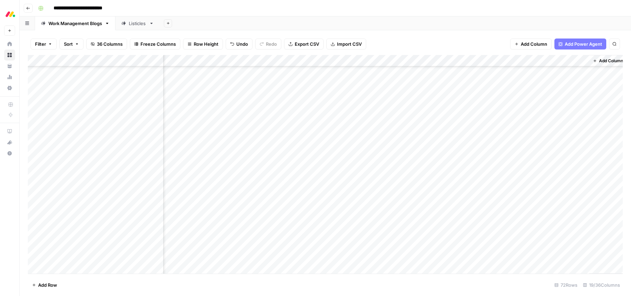
scroll to position [262, 678]
click at [446, 195] on div "Add Column" at bounding box center [325, 164] width 595 height 218
click at [622, 265] on icon "close" at bounding box center [620, 266] width 3 height 3
click at [437, 195] on div "Add Column" at bounding box center [325, 164] width 595 height 218
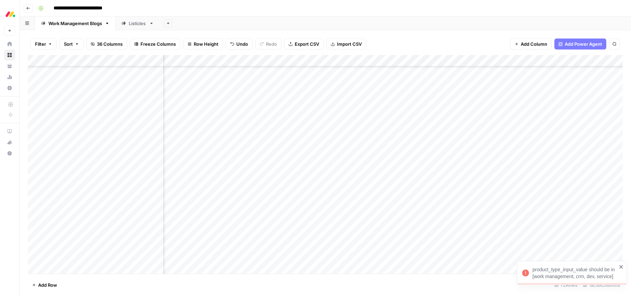
scroll to position [262, 0]
click at [237, 206] on div "Add Column" at bounding box center [325, 164] width 595 height 218
click at [231, 194] on div "Add Column" at bounding box center [325, 164] width 595 height 218
click at [236, 194] on div "Add Column" at bounding box center [325, 164] width 595 height 218
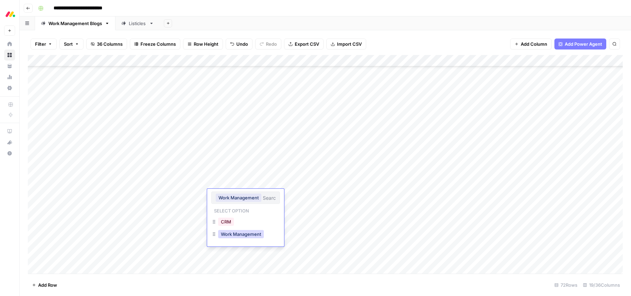
click at [238, 233] on button "Work Management" at bounding box center [241, 234] width 46 height 8
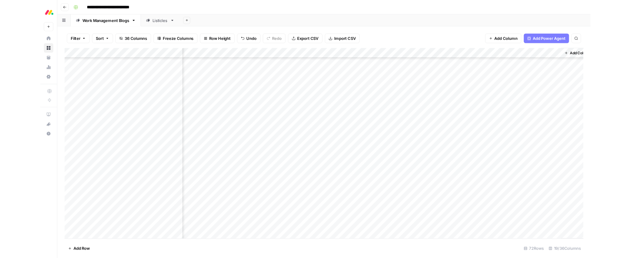
scroll to position [262, 683]
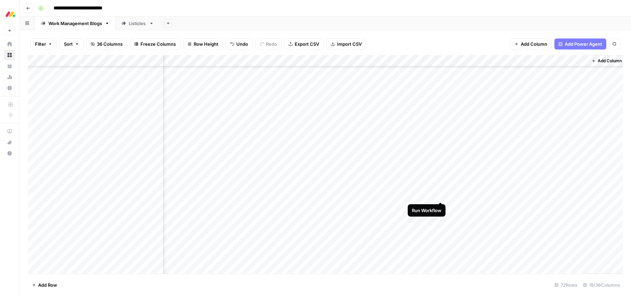
click at [441, 195] on div "Add Column" at bounding box center [325, 164] width 595 height 218
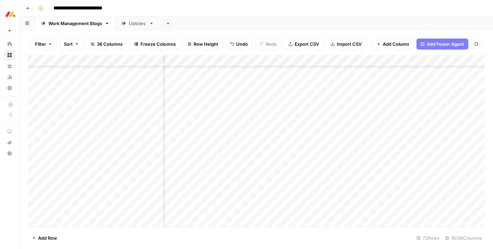
scroll to position [295, 527]
click at [381, 162] on div "Add Column" at bounding box center [256, 140] width 457 height 171
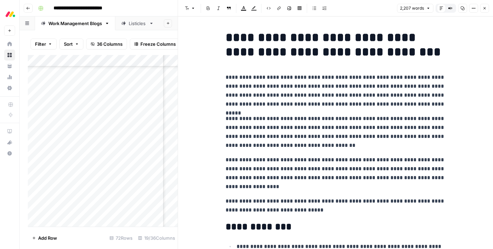
click at [245, 182] on p "**********" at bounding box center [336, 173] width 220 height 36
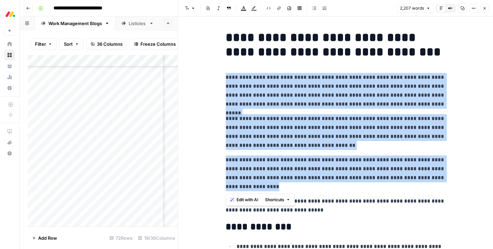
drag, startPoint x: 287, startPoint y: 184, endPoint x: 217, endPoint y: 73, distance: 131.3
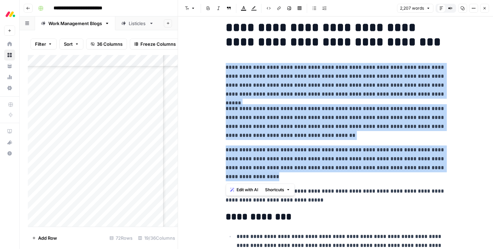
scroll to position [13, 0]
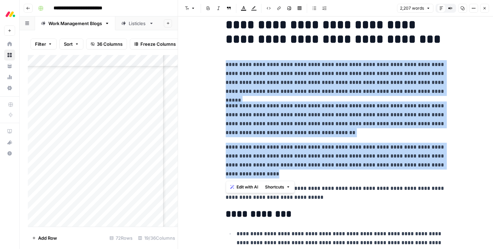
copy div "**********"
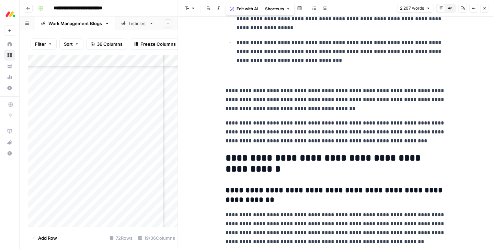
scroll to position [2730, 0]
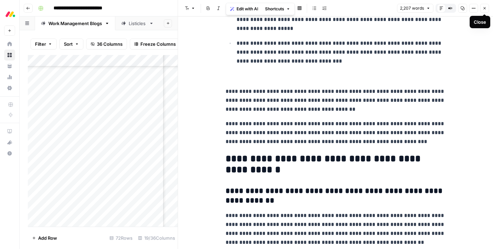
click at [487, 8] on button "Close" at bounding box center [484, 8] width 9 height 9
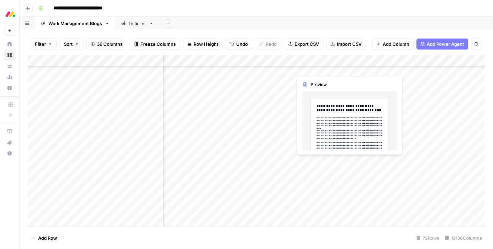
scroll to position [295, 487]
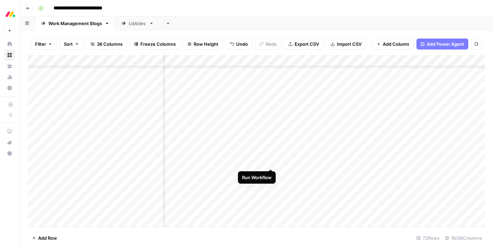
click at [272, 162] on div "Add Column" at bounding box center [256, 140] width 457 height 171
click at [317, 122] on div "Add Column" at bounding box center [256, 140] width 457 height 171
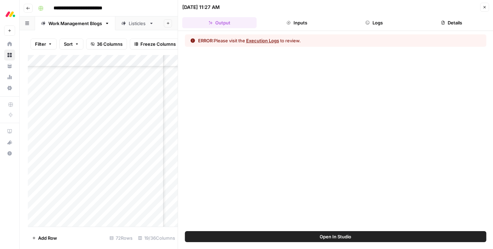
drag, startPoint x: 380, startPoint y: 24, endPoint x: 379, endPoint y: 31, distance: 6.9
click at [380, 24] on button "Logs" at bounding box center [374, 22] width 75 height 11
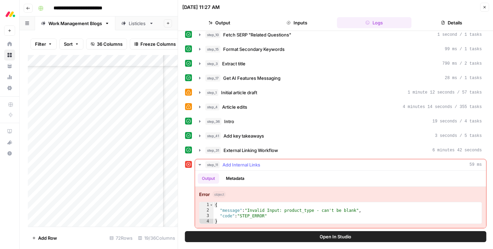
scroll to position [21, 0]
drag, startPoint x: 486, startPoint y: 6, endPoint x: 488, endPoint y: 20, distance: 13.9
click at [486, 6] on icon "button" at bounding box center [484, 7] width 4 height 4
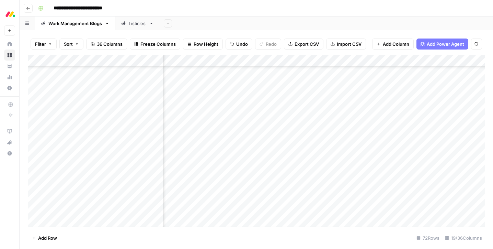
scroll to position [337, 415]
click at [317, 121] on div "Add Column" at bounding box center [256, 140] width 457 height 171
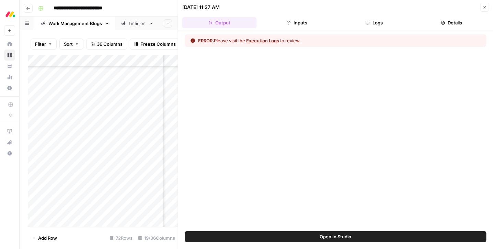
click at [296, 21] on button "Inputs" at bounding box center [297, 22] width 75 height 11
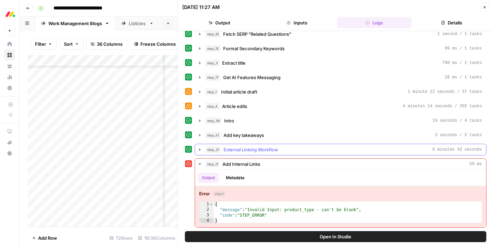
scroll to position [20, 0]
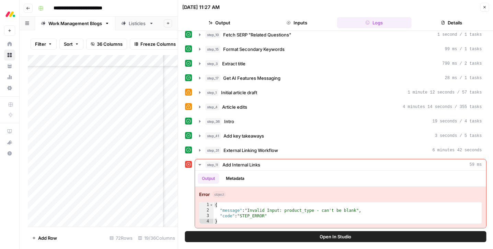
click at [334, 239] on span "Open In Studio" at bounding box center [336, 236] width 32 height 7
click at [483, 6] on icon "button" at bounding box center [484, 7] width 4 height 4
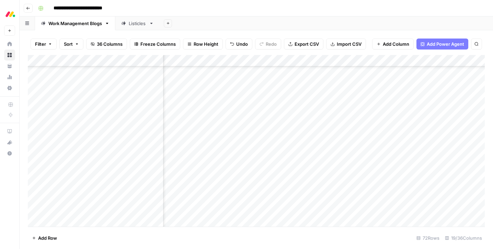
scroll to position [334, 0]
click at [193, 124] on div "Add Column" at bounding box center [256, 140] width 457 height 171
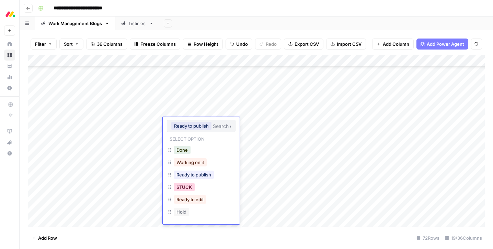
click at [188, 187] on button "STUCK" at bounding box center [184, 187] width 21 height 8
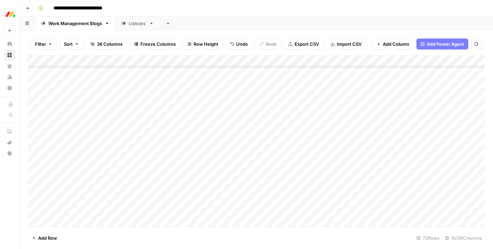
scroll to position [389, 4]
click at [137, 27] on link "Listicles" at bounding box center [137, 23] width 44 height 14
click at [77, 25] on div "Work Management Blogs" at bounding box center [75, 23] width 54 height 7
click at [138, 26] on link "Listicles" at bounding box center [137, 23] width 44 height 14
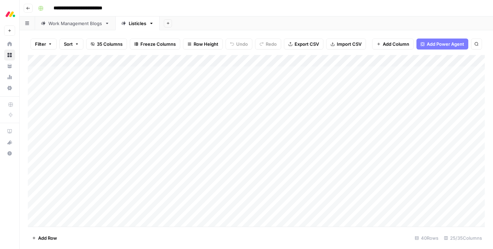
click at [69, 27] on link "Work Management Blogs" at bounding box center [75, 23] width 80 height 14
click at [432, 109] on div "Add Column" at bounding box center [256, 140] width 457 height 171
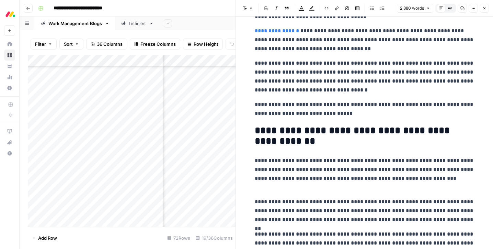
scroll to position [3190, 0]
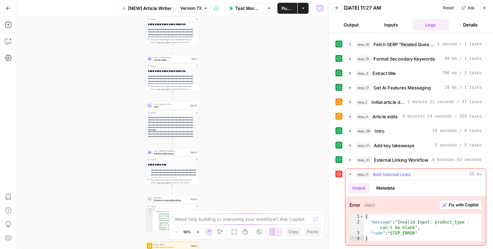
click at [459, 205] on span "Fix with Copilot" at bounding box center [464, 205] width 30 height 6
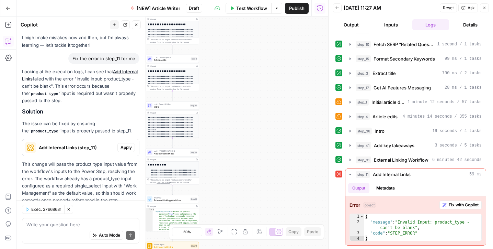
scroll to position [55, 0]
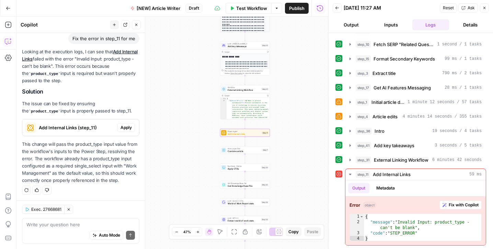
click at [123, 127] on span "Apply" at bounding box center [126, 127] width 11 height 6
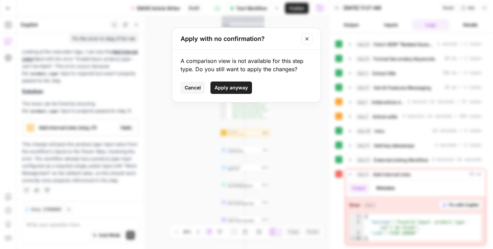
click at [238, 86] on span "Apply anyway" at bounding box center [231, 87] width 33 height 7
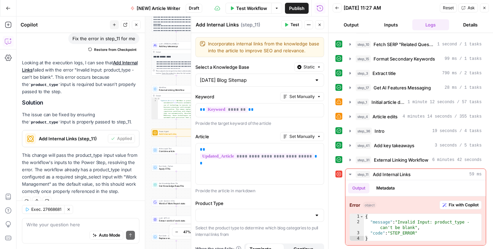
scroll to position [66, 0]
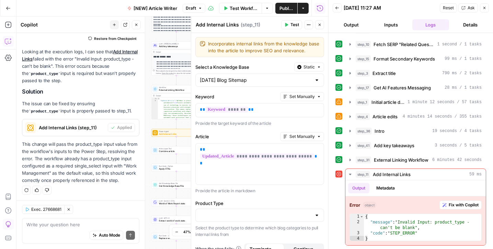
click at [33, 209] on span "Exec. 27668681" at bounding box center [46, 209] width 30 height 6
click at [125, 88] on div "Looking at the execution logs, I can see that Add Internal Links failed with th…" at bounding box center [80, 116] width 117 height 136
drag, startPoint x: 288, startPoint y: 11, endPoint x: 328, endPoint y: 71, distance: 72.0
click at [288, 11] on span "Publish" at bounding box center [287, 8] width 14 height 7
drag, startPoint x: 485, startPoint y: 7, endPoint x: 492, endPoint y: 18, distance: 13.1
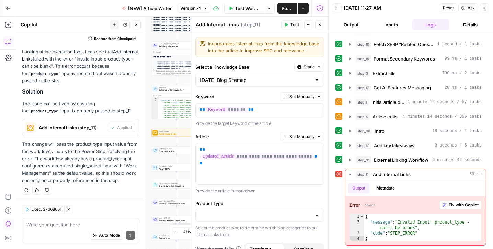
click at [486, 7] on icon "button" at bounding box center [484, 8] width 2 height 2
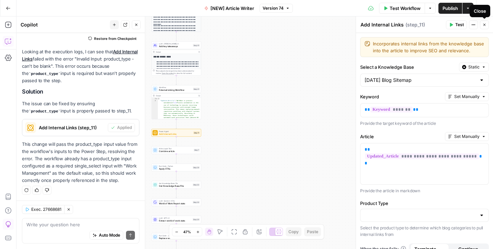
drag, startPoint x: 483, startPoint y: 23, endPoint x: 464, endPoint y: 237, distance: 214.5
click at [483, 23] on icon "button" at bounding box center [484, 25] width 4 height 4
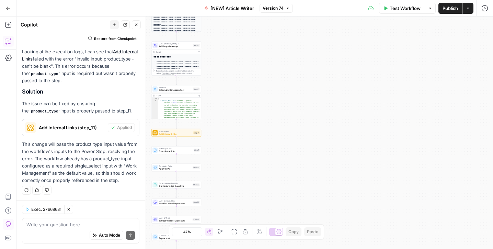
click at [9, 8] on icon "button" at bounding box center [8, 8] width 5 height 5
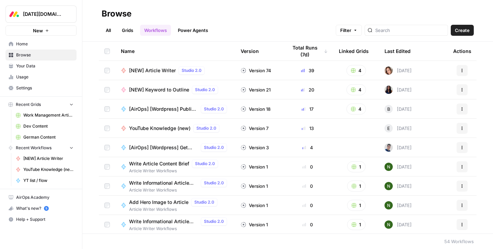
drag, startPoint x: 46, startPoint y: 115, endPoint x: 70, endPoint y: 132, distance: 29.1
click at [46, 115] on span "Work Management Article Grid" at bounding box center [48, 115] width 50 height 6
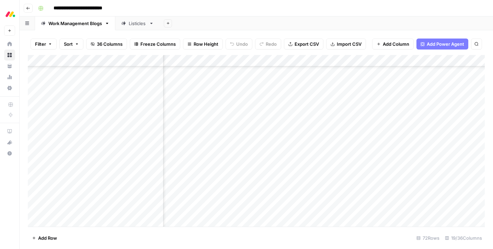
scroll to position [305, 481]
click at [276, 152] on div "Add Column" at bounding box center [256, 140] width 457 height 171
